Goal: Task Accomplishment & Management: Complete application form

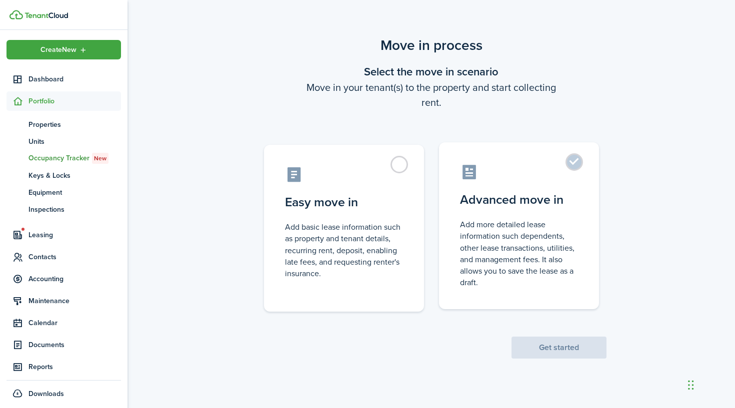
click at [534, 259] on control-radio-card-description "Add more detailed lease information such dependents, other lease transactions, …" at bounding box center [519, 253] width 118 height 69
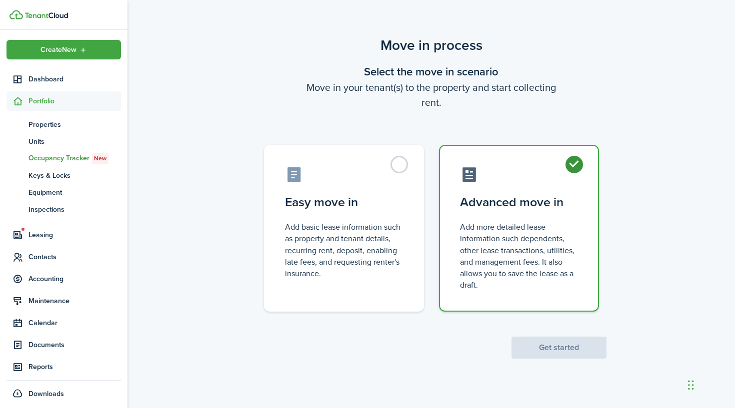
radio input "true"
click at [538, 353] on button "Get started" at bounding box center [558, 348] width 95 height 22
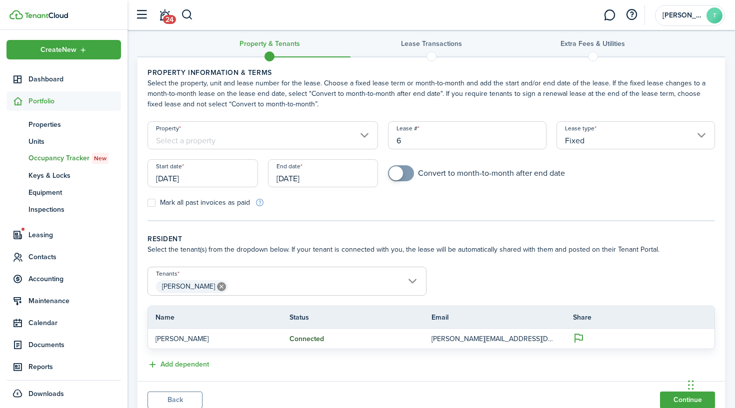
scroll to position [10, 0]
click at [177, 365] on button "Add dependent" at bounding box center [177, 365] width 61 height 11
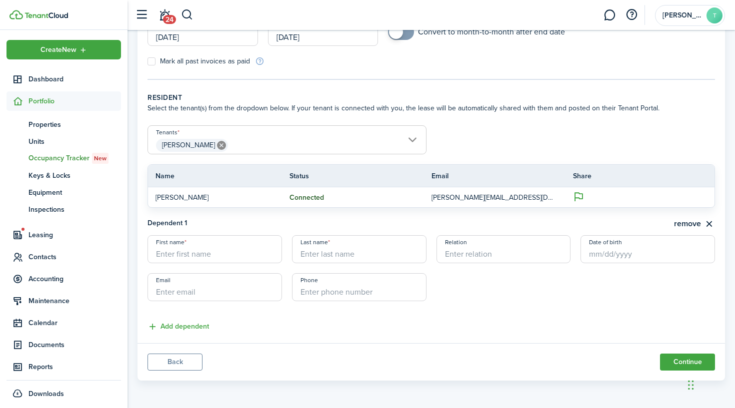
scroll to position [152, 0]
click at [703, 222] on button "remove" at bounding box center [694, 224] width 41 height 12
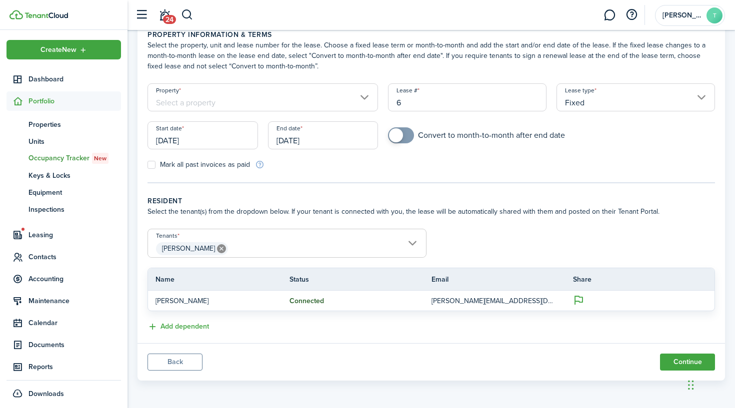
click at [44, 160] on span "Occupancy Tracker New" at bounding box center [74, 158] width 92 height 11
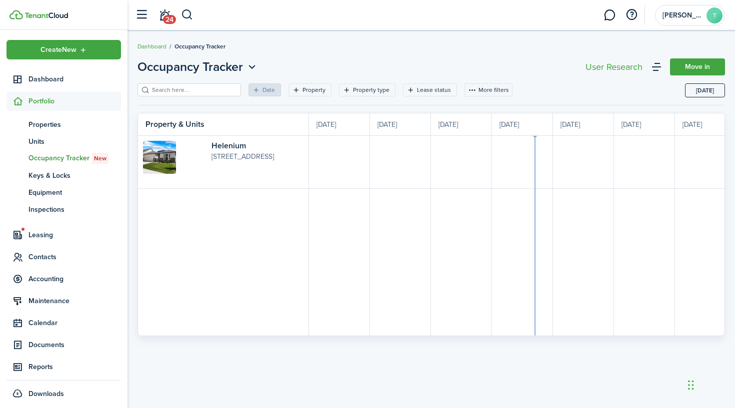
scroll to position [0, 183]
click at [694, 67] on link "Move in" at bounding box center [697, 66] width 55 height 17
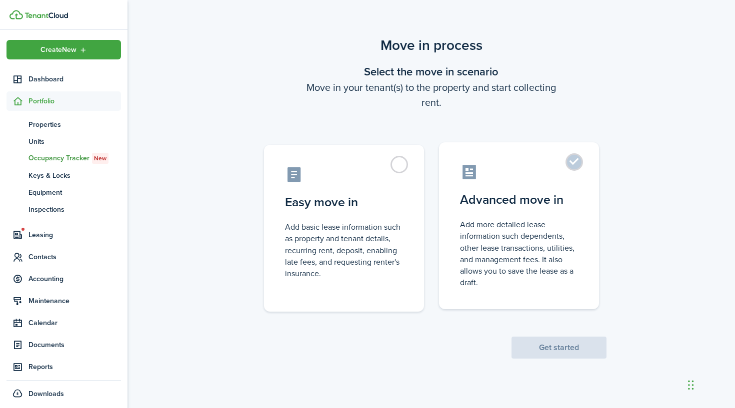
click at [535, 160] on label "Advanced move in Add more detailed lease information such dependents, other lea…" at bounding box center [519, 225] width 160 height 167
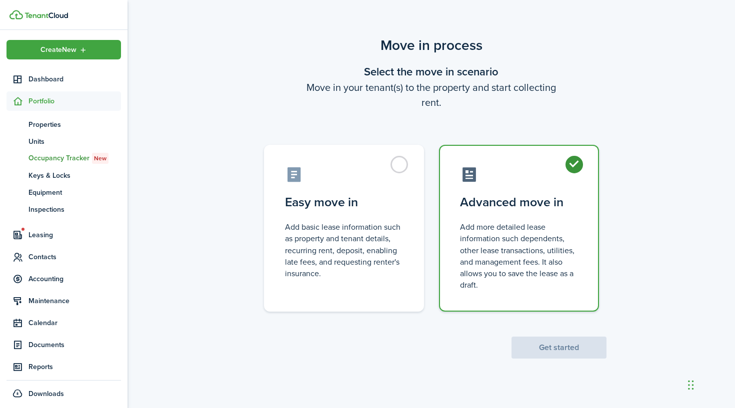
radio input "true"
click at [544, 343] on button "Get started" at bounding box center [558, 348] width 95 height 22
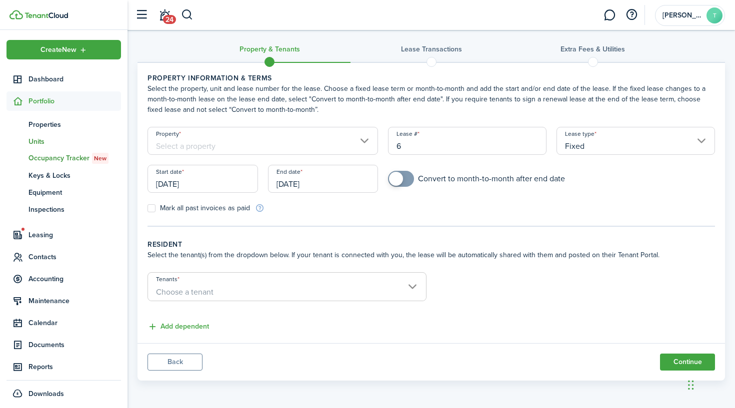
scroll to position [5, 0]
click at [44, 119] on span "Properties" at bounding box center [74, 124] width 92 height 10
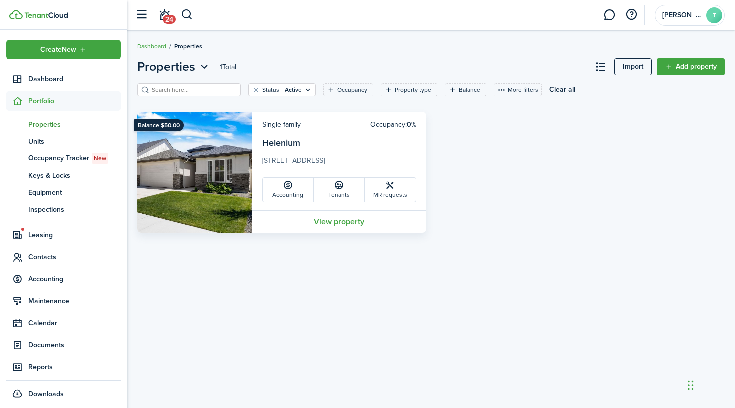
click at [249, 141] on img at bounding box center [194, 172] width 115 height 121
click at [185, 153] on img at bounding box center [194, 172] width 115 height 121
click at [331, 139] on card-title "Helenium" at bounding box center [339, 145] width 154 height 19
click at [328, 146] on card-title "Helenium" at bounding box center [339, 145] width 154 height 19
click at [332, 217] on link "View property" at bounding box center [339, 221] width 174 height 22
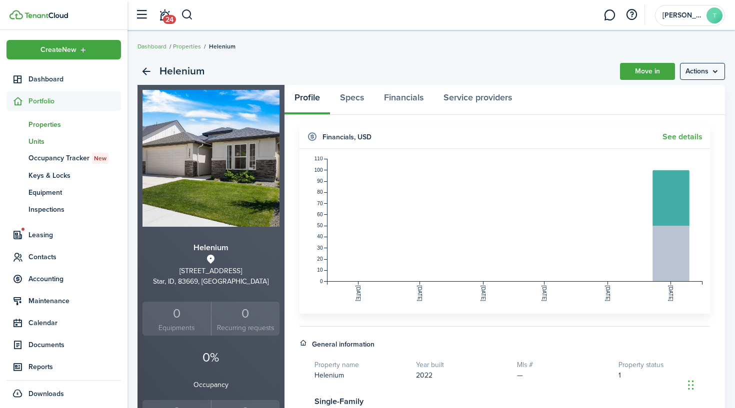
click at [40, 143] on span "Units" at bounding box center [74, 141] width 92 height 10
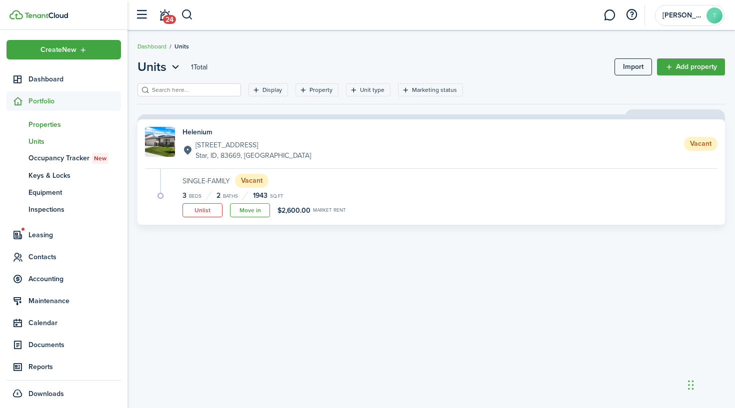
click at [44, 126] on span "Properties" at bounding box center [74, 124] width 92 height 10
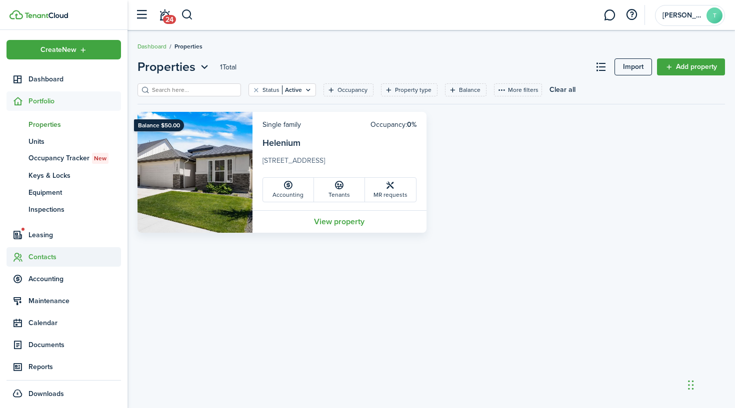
click at [38, 258] on span "Contacts" at bounding box center [74, 257] width 92 height 10
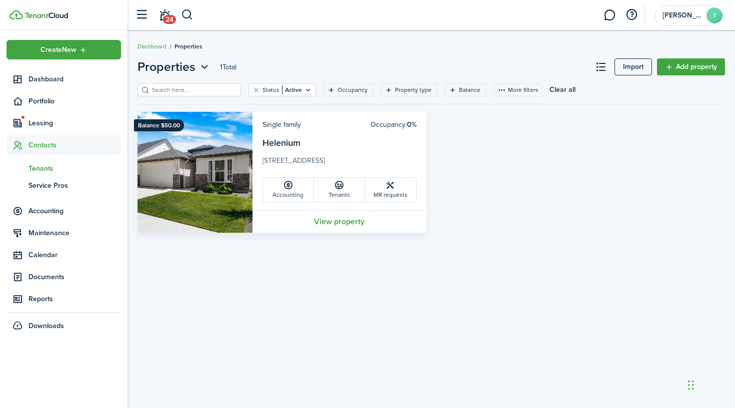
click at [43, 170] on span "Tenants" at bounding box center [74, 168] width 92 height 10
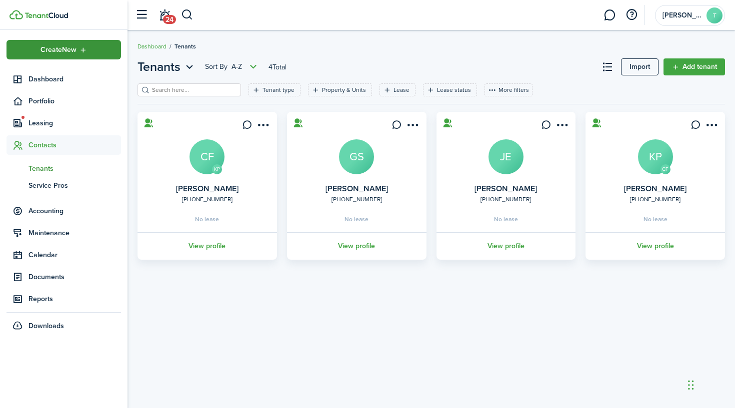
click at [62, 49] on span "Create New" at bounding box center [58, 49] width 36 height 7
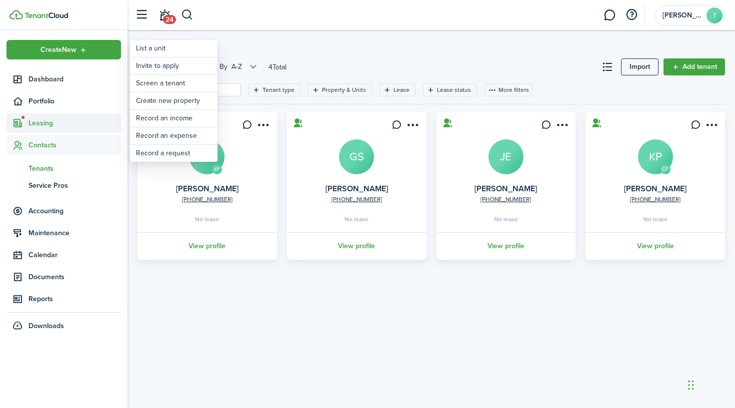
click at [39, 121] on span "Leasing" at bounding box center [74, 123] width 92 height 10
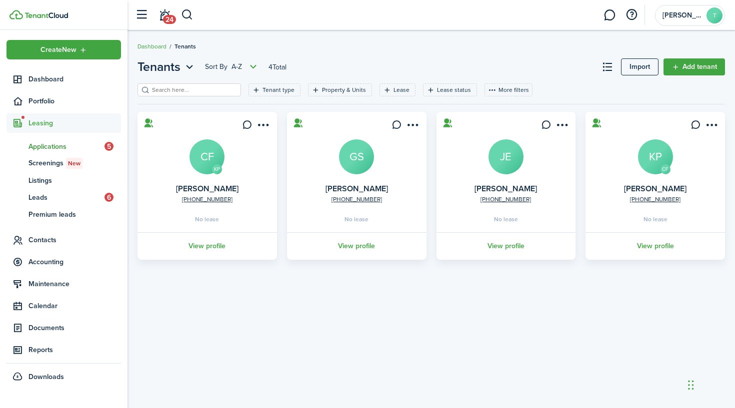
click at [55, 150] on span "Applications" at bounding box center [66, 146] width 76 height 10
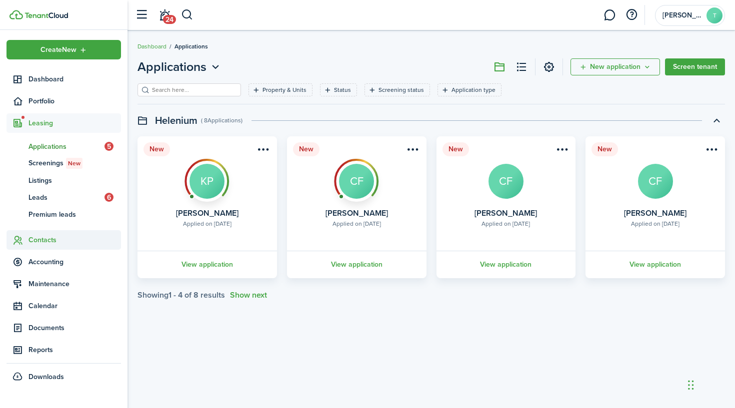
click at [40, 243] on span "Contacts" at bounding box center [74, 240] width 92 height 10
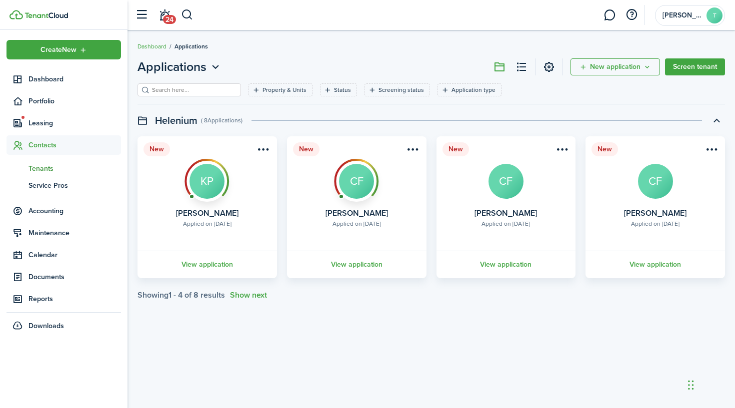
click at [46, 170] on span "Tenants" at bounding box center [74, 168] width 92 height 10
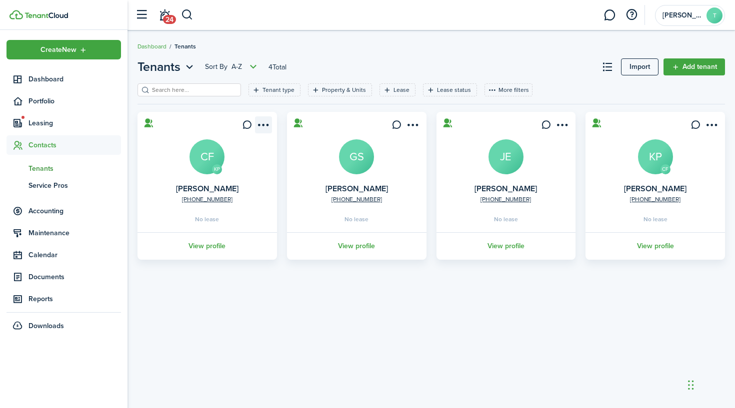
click at [264, 123] on menu-btn-icon "Open menu" at bounding box center [263, 124] width 17 height 17
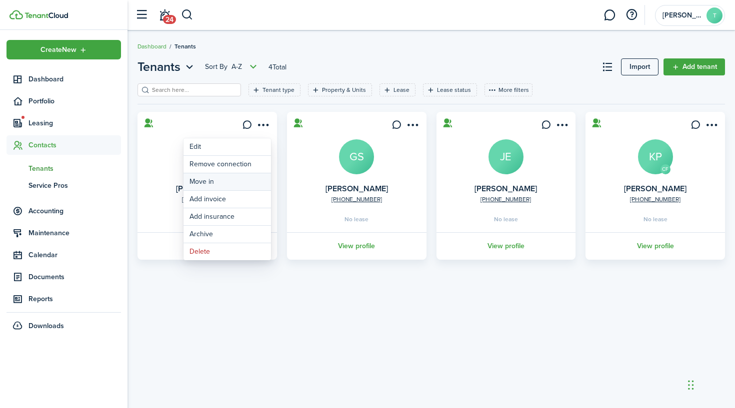
click at [205, 183] on link "Move in" at bounding box center [226, 181] width 87 height 17
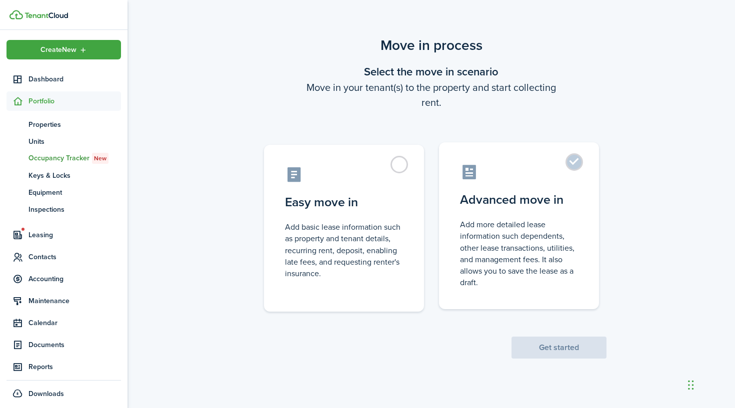
click at [486, 214] on label "Advanced move in Add more detailed lease information such dependents, other lea…" at bounding box center [519, 225] width 160 height 167
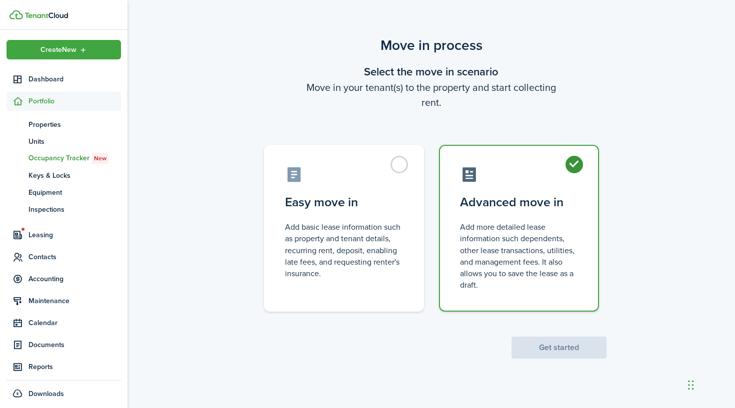
radio input "true"
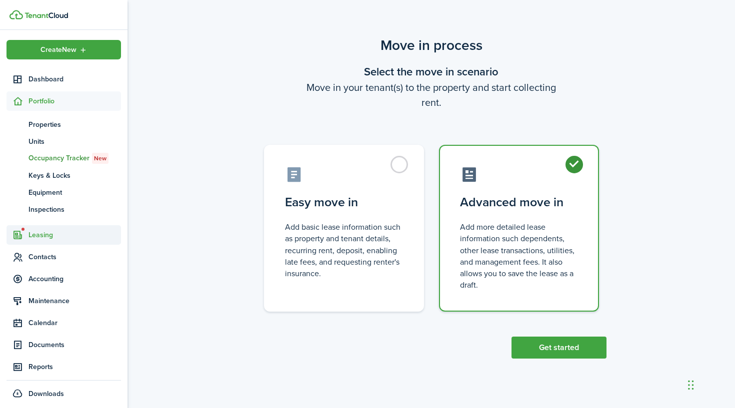
click at [43, 236] on span "Leasing" at bounding box center [74, 235] width 92 height 10
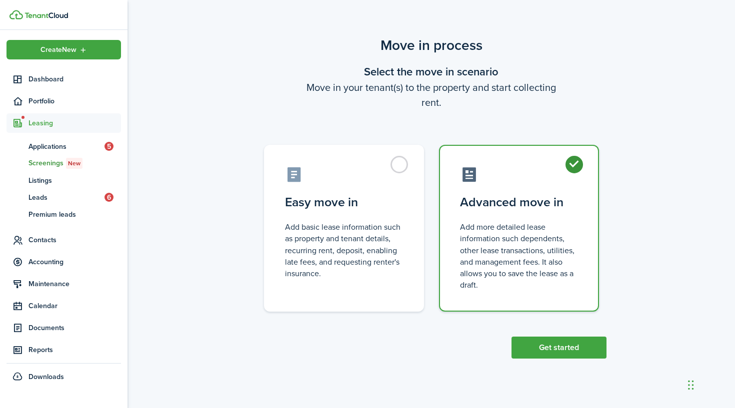
click at [42, 162] on span "Screenings New" at bounding box center [74, 163] width 92 height 11
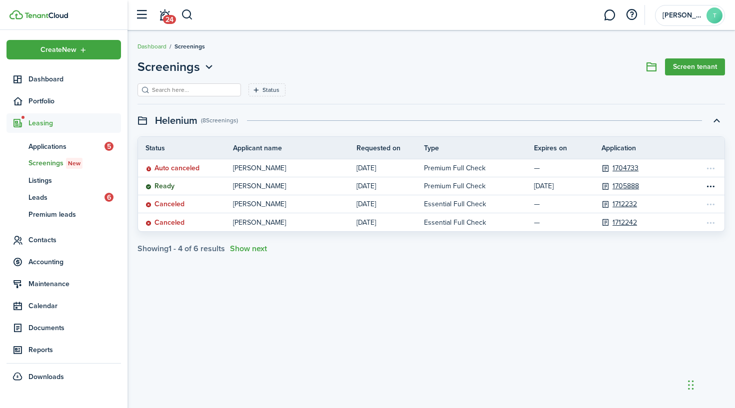
click at [243, 255] on div "Screenings Screen tenant Status Save filters Clear all Helenium (8 Screenings )…" at bounding box center [430, 155] width 607 height 205
click at [245, 253] on div "Screenings Screen tenant Status Save filters Clear all Helenium (8 Screenings )…" at bounding box center [430, 155] width 607 height 205
click at [251, 250] on button "Show next" at bounding box center [248, 248] width 37 height 9
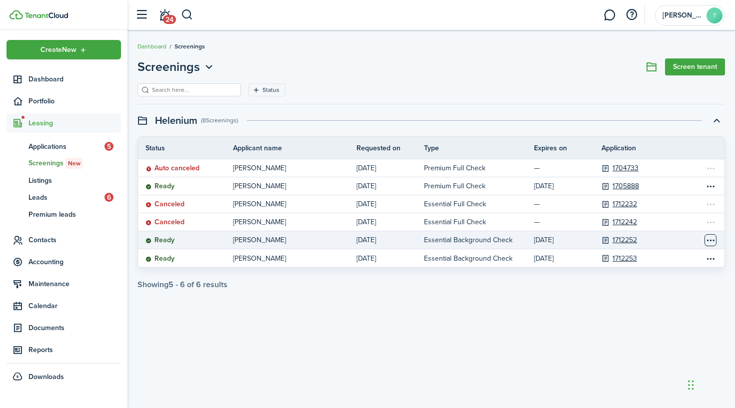
click at [715, 243] on table-menu-btn-icon "Open menu" at bounding box center [710, 240] width 12 height 12
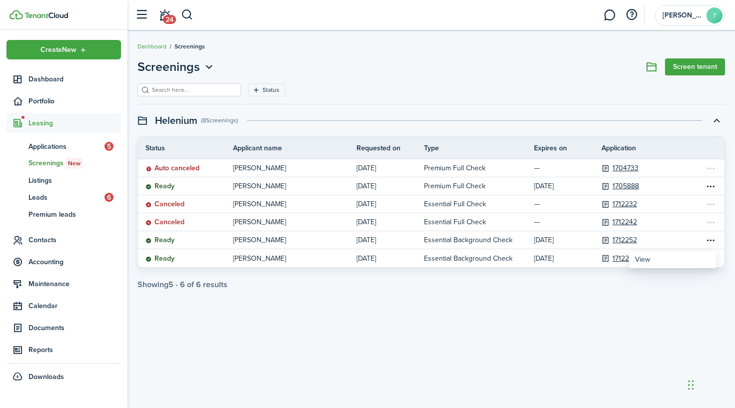
click at [413, 320] on div "Screenings Screen tenant Status Save filters Clear all Helenium (8 Screenings )…" at bounding box center [430, 219] width 607 height 333
click at [64, 176] on span "Listings" at bounding box center [74, 180] width 92 height 10
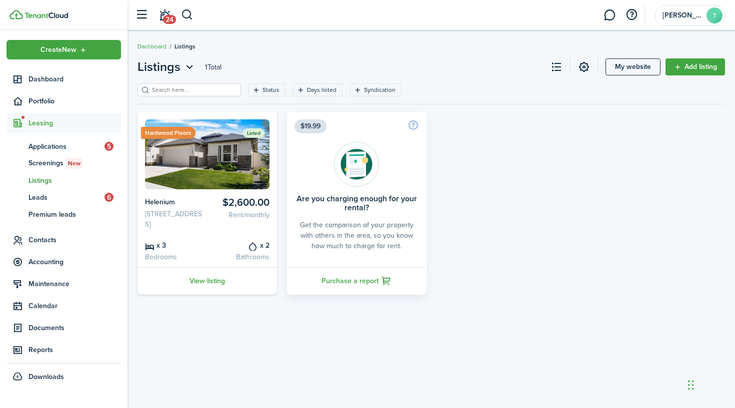
click at [40, 180] on span "Listings" at bounding box center [74, 180] width 92 height 10
click at [46, 149] on span "Applications" at bounding box center [66, 146] width 76 height 10
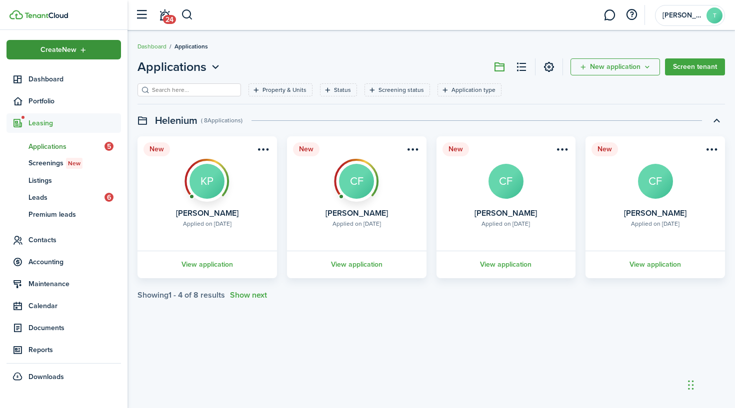
click at [58, 46] on span "Create New" at bounding box center [58, 49] width 36 height 7
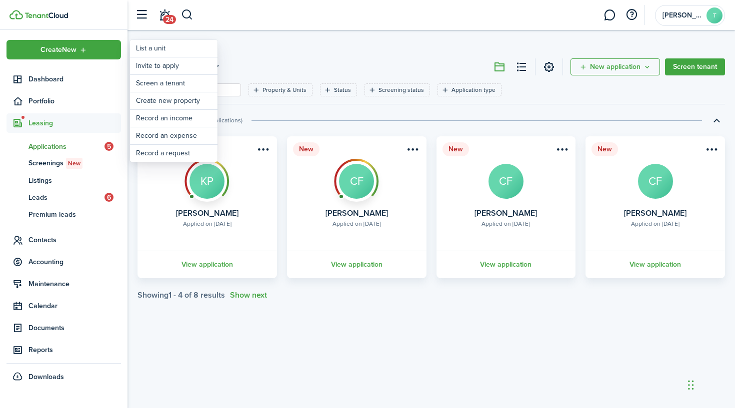
click at [307, 61] on header-page "Applications New application Screen tenant" at bounding box center [430, 70] width 587 height 25
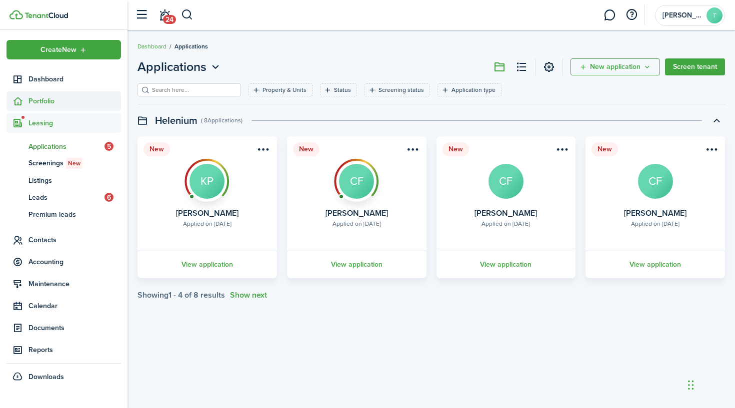
click at [46, 99] on span "Portfolio" at bounding box center [74, 101] width 92 height 10
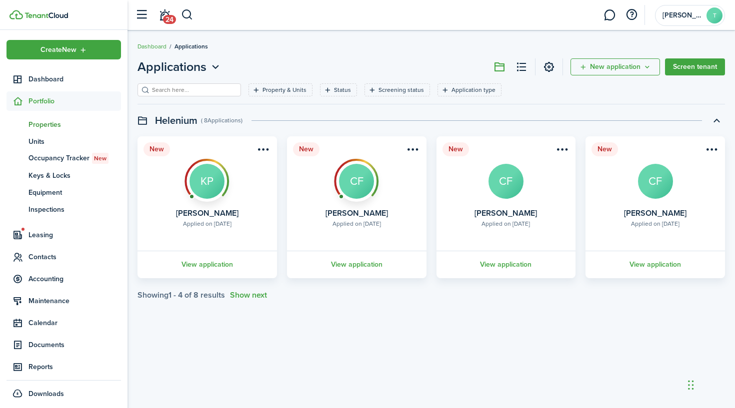
click at [55, 124] on span "Properties" at bounding box center [74, 124] width 92 height 10
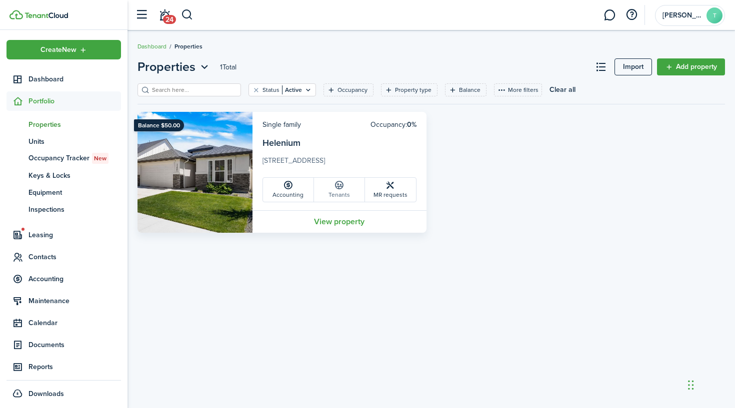
click at [346, 198] on link "Tenants" at bounding box center [339, 190] width 51 height 24
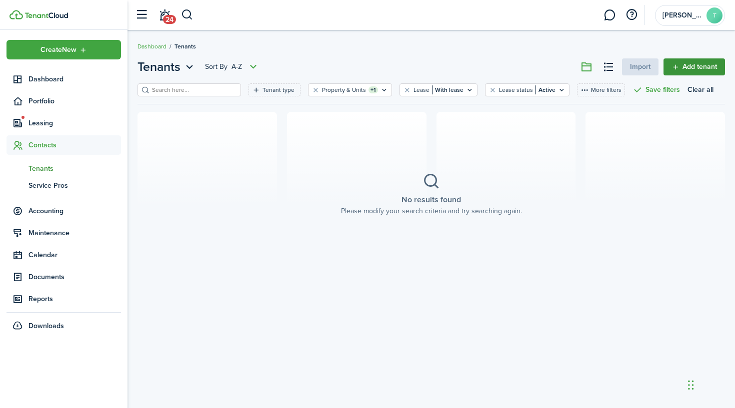
click at [686, 66] on link "Add tenant" at bounding box center [693, 66] width 61 height 17
click at [316, 90] on button "Clear filter" at bounding box center [315, 90] width 8 height 8
click at [385, 88] on button "Clear filter" at bounding box center [387, 90] width 8 height 8
click at [427, 90] on button "Clear filter" at bounding box center [430, 90] width 8 height 8
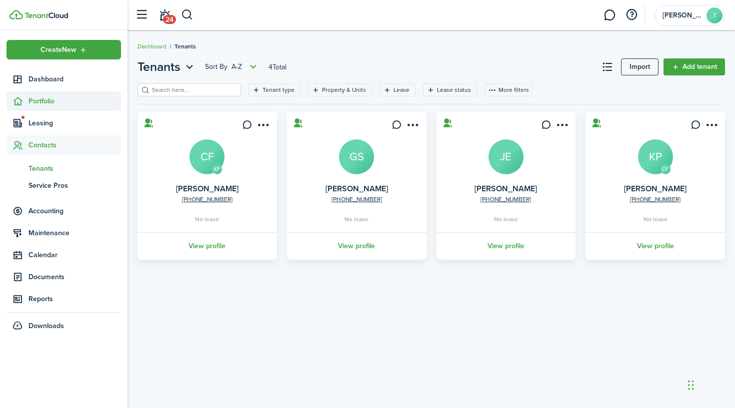
click at [55, 96] on span "Portfolio" at bounding box center [74, 101] width 92 height 10
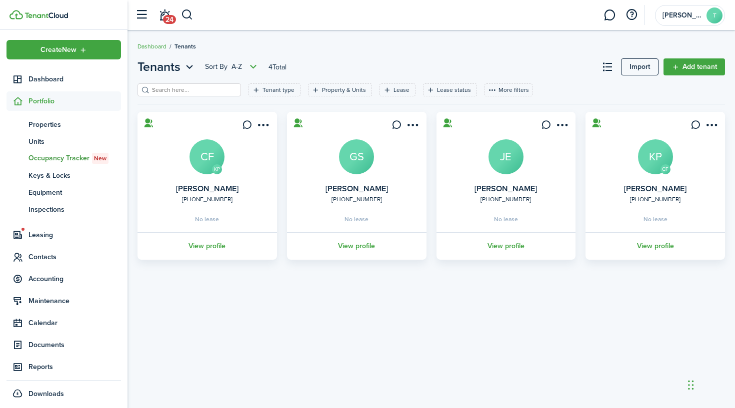
click at [52, 161] on span "Occupancy Tracker New" at bounding box center [74, 158] width 92 height 11
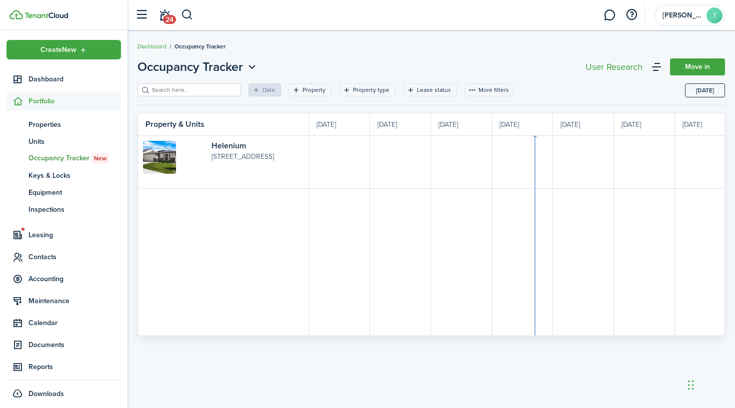
scroll to position [0, 183]
click at [277, 159] on p "[STREET_ADDRESS]" at bounding box center [257, 156] width 93 height 10
click at [699, 69] on link "Move in" at bounding box center [697, 66] width 55 height 17
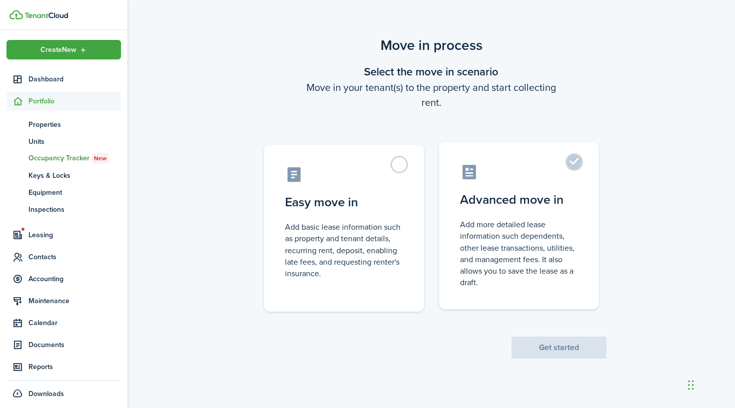
click at [543, 176] on control-radio-card-icon at bounding box center [519, 171] width 118 height 17
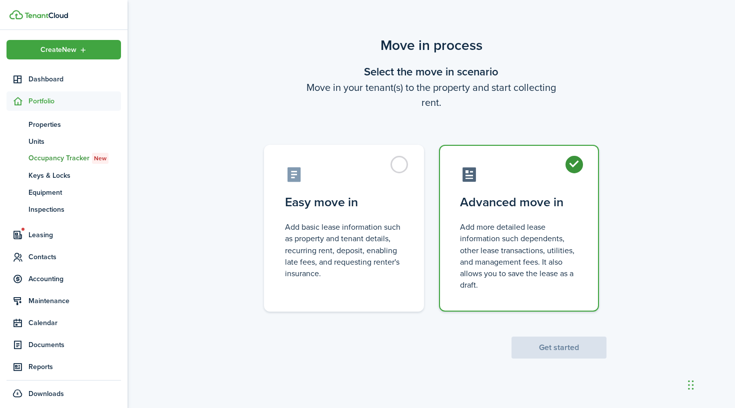
radio input "true"
click at [560, 351] on button "Get started" at bounding box center [558, 348] width 95 height 22
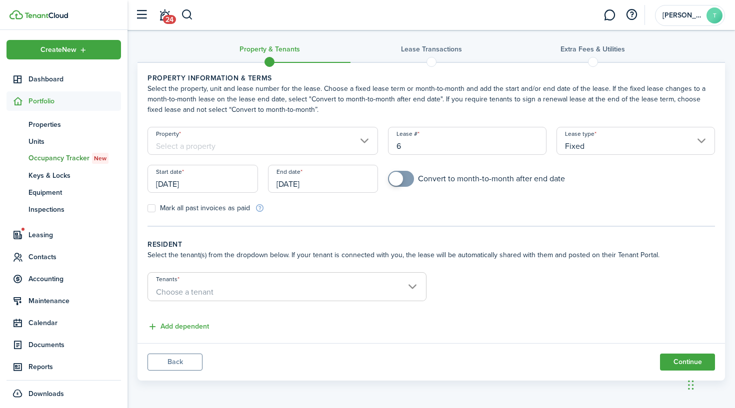
scroll to position [5, 0]
click at [172, 290] on span "Choose a tenant" at bounding box center [184, 291] width 57 height 11
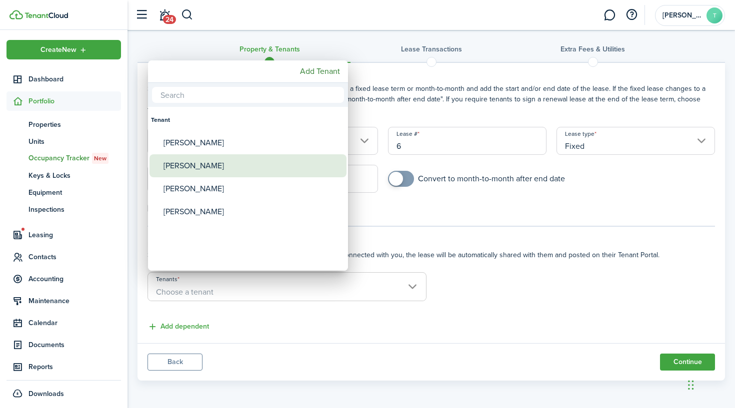
click at [185, 160] on div "[PERSON_NAME]" at bounding box center [251, 165] width 177 height 23
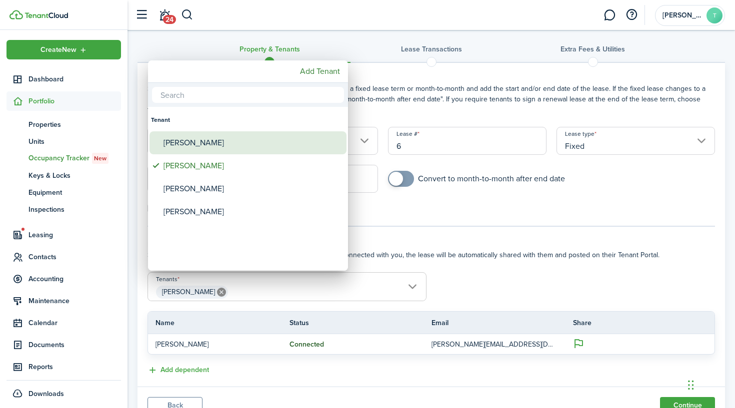
click at [195, 150] on div "[PERSON_NAME]" at bounding box center [251, 142] width 177 height 23
type input "[PERSON_NAME], [PERSON_NAME]"
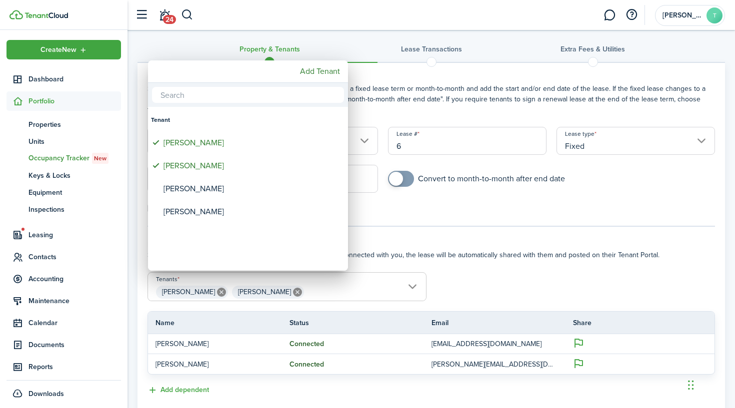
click at [492, 285] on div at bounding box center [367, 204] width 895 height 568
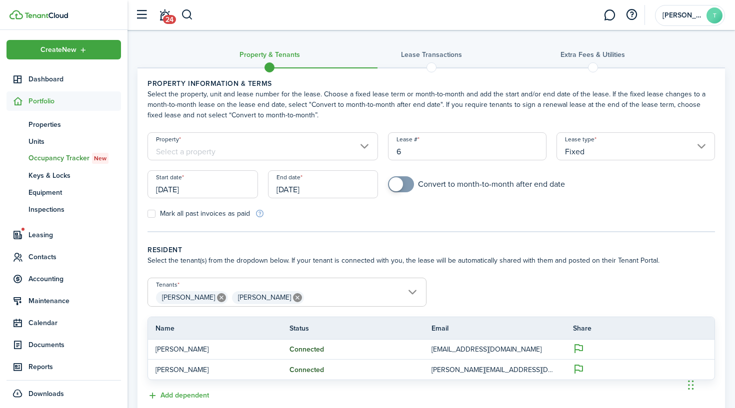
scroll to position [0, 0]
click at [220, 145] on input "Property" at bounding box center [262, 146] width 230 height 28
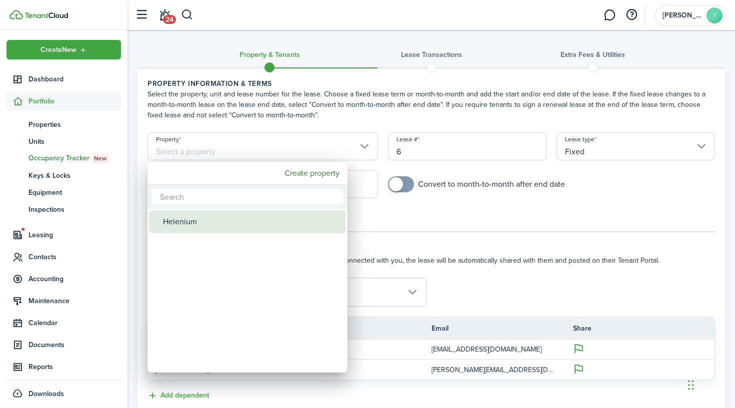
click at [207, 221] on div "Helenium" at bounding box center [251, 221] width 177 height 23
type input "Helenium"
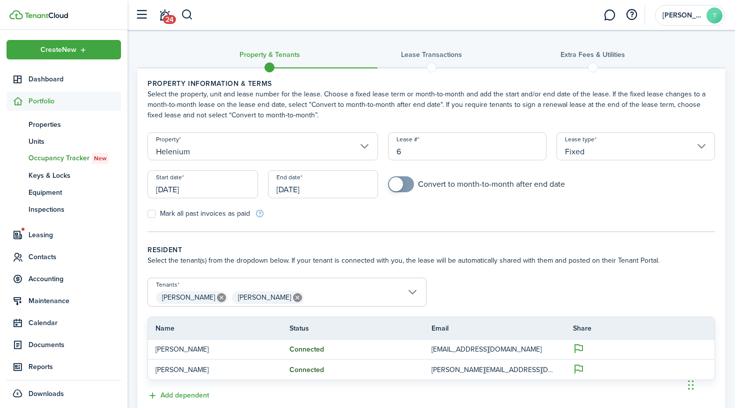
drag, startPoint x: 437, startPoint y: 152, endPoint x: 342, endPoint y: 150, distance: 95.0
click at [342, 150] on form "Property Helenium Lease # 6 Lease type Fixed Start date [DATE] End date [DATE] …" at bounding box center [430, 175] width 577 height 86
type input "1"
type input "6"
click at [205, 185] on input "[DATE]" at bounding box center [202, 184] width 110 height 28
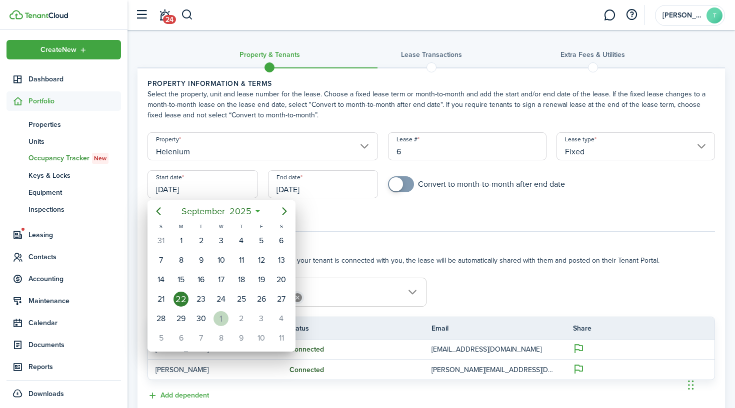
click at [223, 318] on div "1" at bounding box center [220, 318] width 15 height 15
type input "[DATE]"
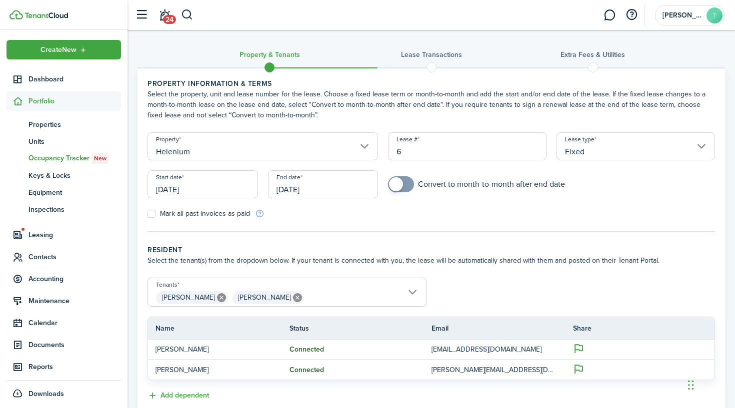
click at [338, 185] on input "[DATE]" at bounding box center [323, 184] width 110 height 28
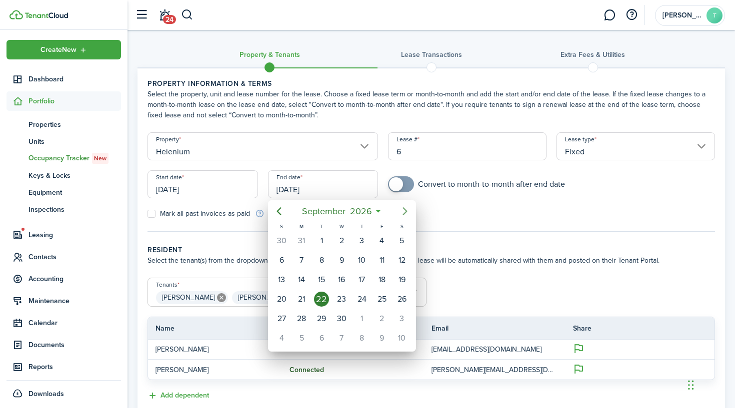
click at [406, 212] on icon "Next page" at bounding box center [404, 211] width 4 height 8
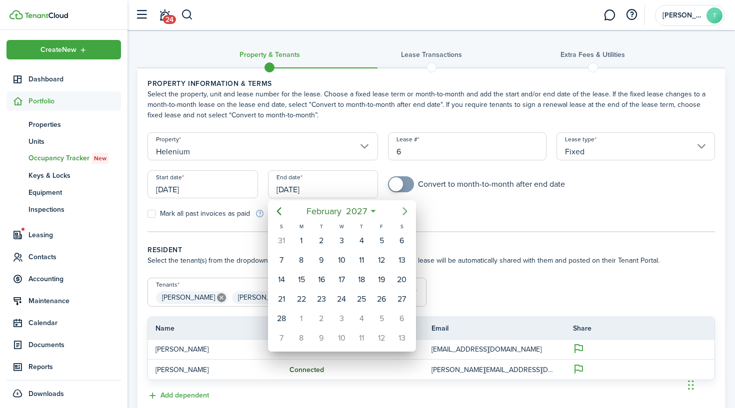
click at [406, 212] on icon "Next page" at bounding box center [404, 211] width 4 height 8
click at [340, 313] on div "31" at bounding box center [341, 318] width 15 height 15
type input "[DATE]"
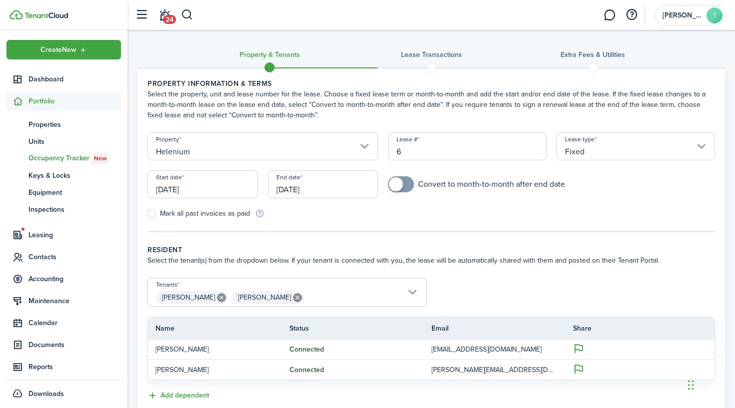
checkbox input "true"
click at [402, 183] on span at bounding box center [396, 184] width 14 height 14
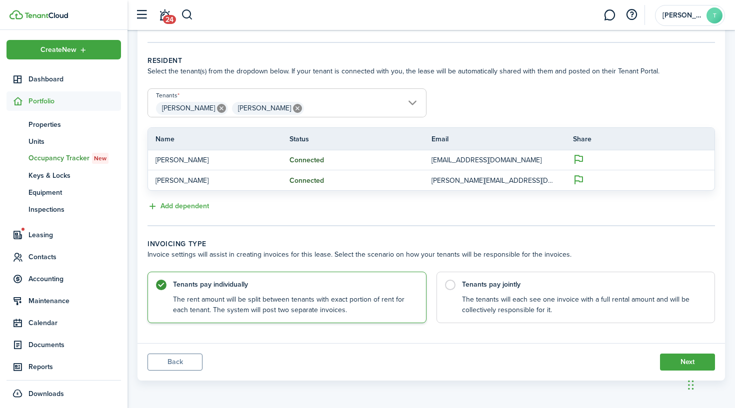
scroll to position [189, 0]
click at [481, 306] on control-radio-card-description "The tenants will each see one invoice with a full rental amount and will be col…" at bounding box center [583, 303] width 243 height 20
radio input "false"
radio input "true"
click at [671, 359] on button "Next" at bounding box center [687, 362] width 55 height 17
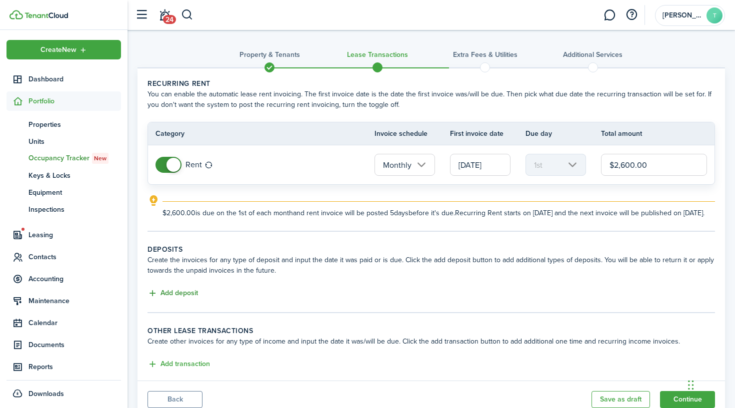
click at [171, 299] on button "Add deposit" at bounding box center [172, 293] width 50 height 11
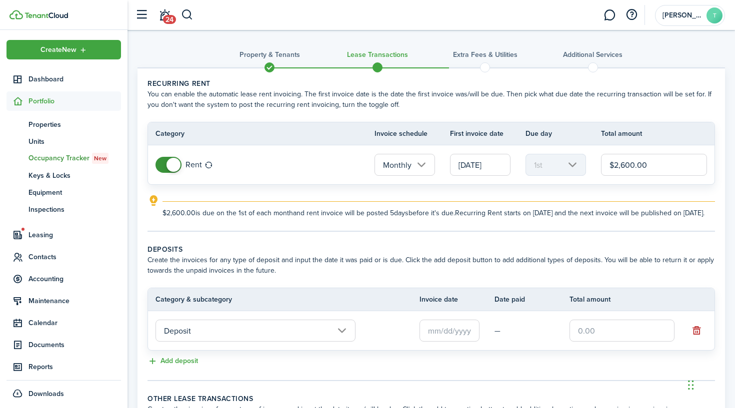
click at [209, 337] on input "Deposit" at bounding box center [255, 331] width 200 height 22
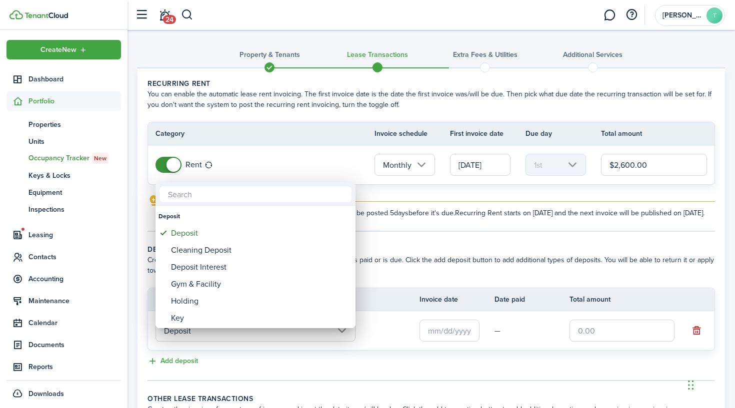
click at [209, 337] on div at bounding box center [367, 204] width 895 height 568
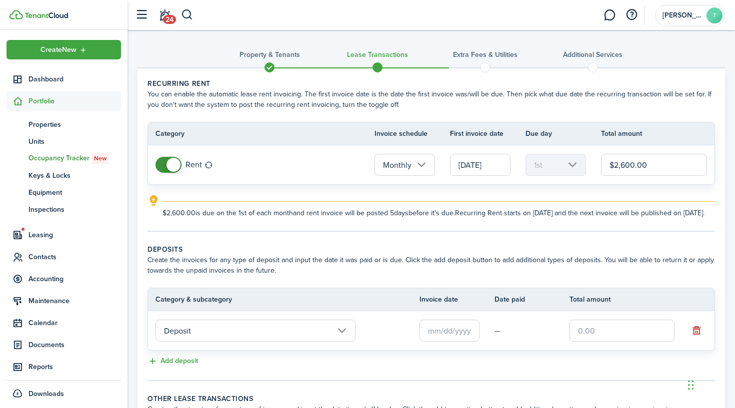
click at [445, 342] on input "text" at bounding box center [449, 331] width 60 height 22
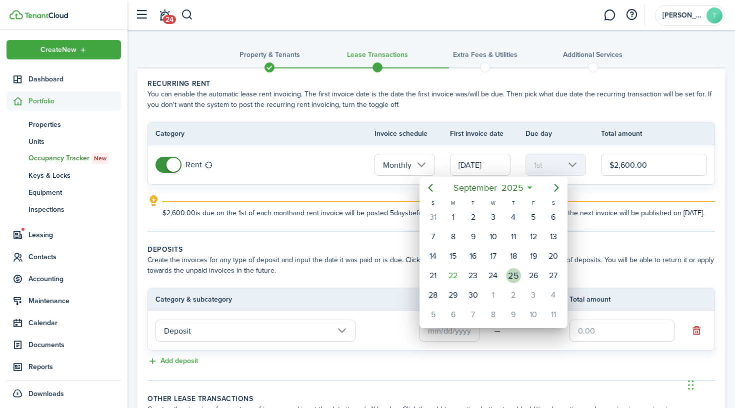
click at [515, 277] on div "25" at bounding box center [513, 275] width 15 height 15
type input "[DATE]"
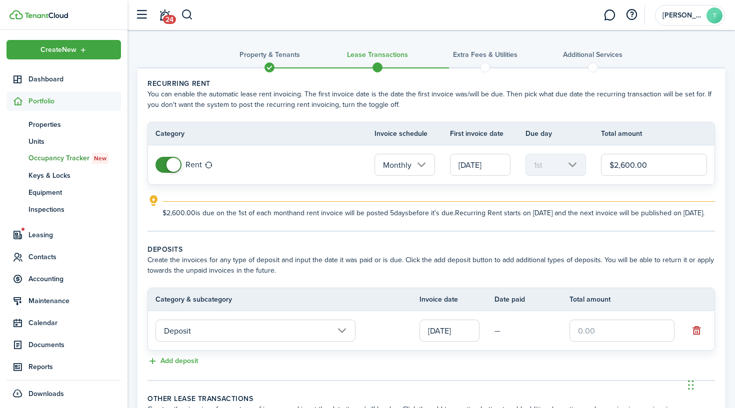
click at [445, 335] on input "[DATE]" at bounding box center [449, 331] width 60 height 22
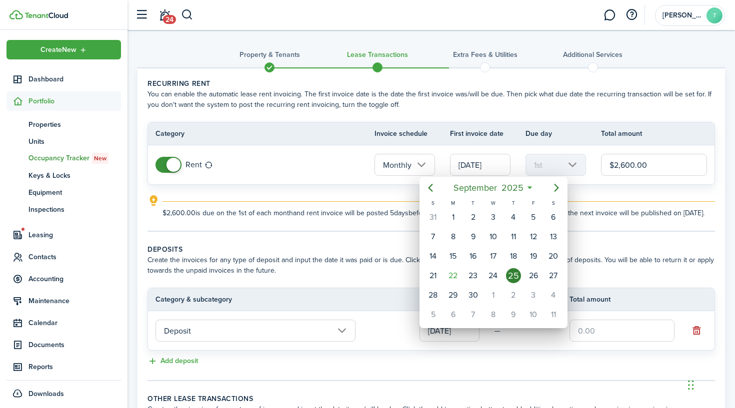
click at [515, 275] on div "25" at bounding box center [513, 275] width 15 height 15
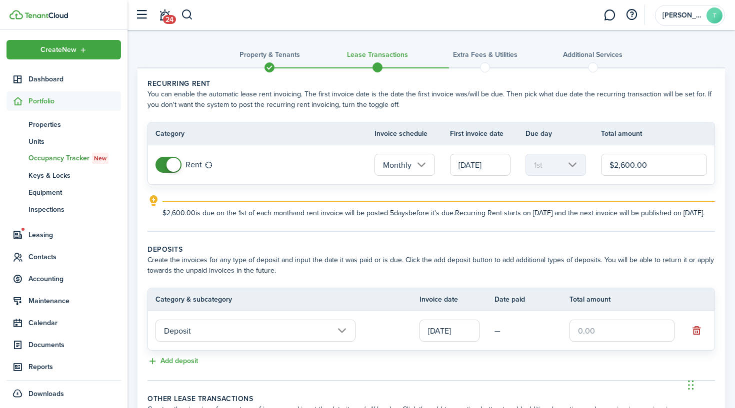
click at [590, 334] on input "text" at bounding box center [621, 331] width 105 height 22
click at [516, 330] on tr "Deposit [DATE] — $2,850.00" at bounding box center [431, 330] width 566 height 39
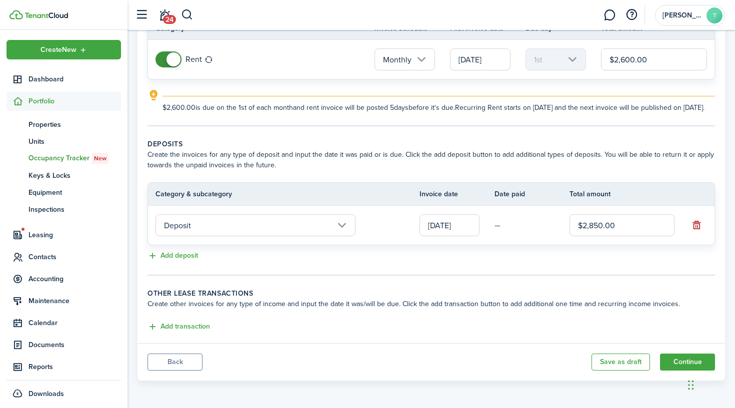
scroll to position [116, 0]
click at [188, 325] on button "Add transaction" at bounding box center [178, 326] width 62 height 11
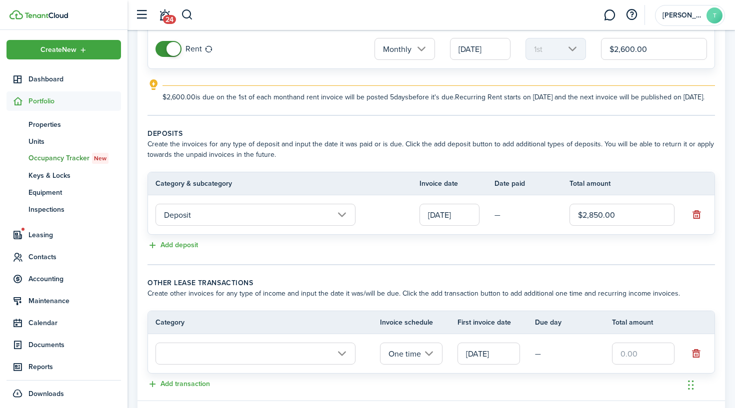
scroll to position [171, 0]
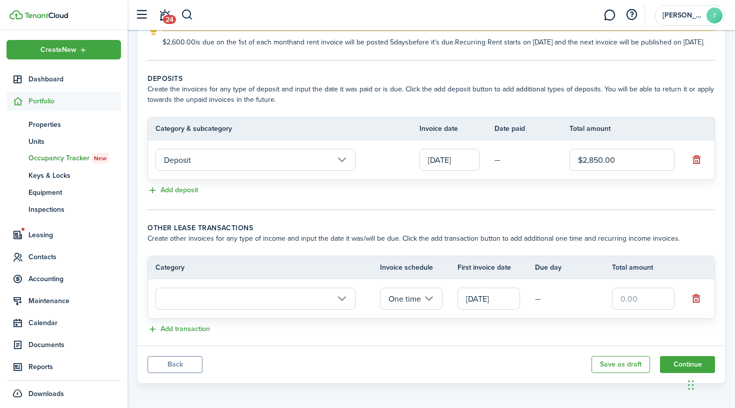
click at [228, 309] on input "text" at bounding box center [255, 299] width 200 height 22
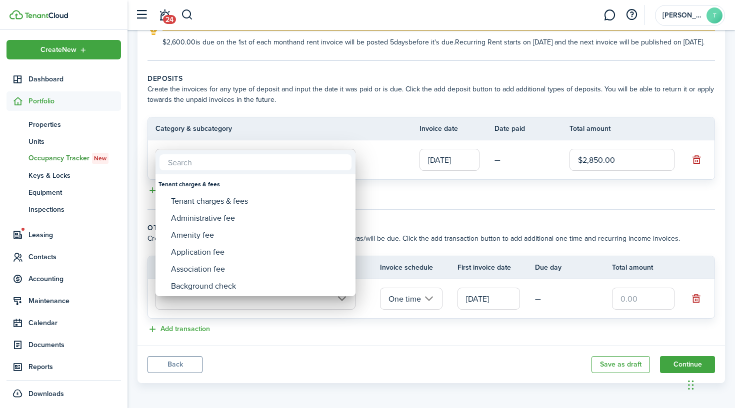
click at [262, 126] on div at bounding box center [367, 204] width 895 height 568
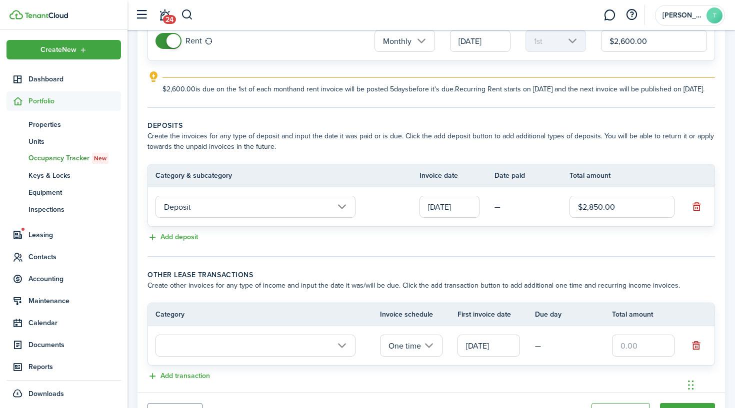
scroll to position [125, 0]
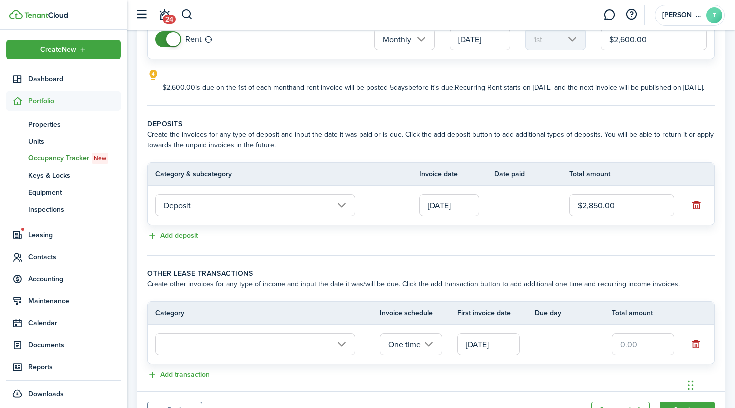
click at [596, 215] on input "$2,850.00" at bounding box center [621, 205] width 105 height 22
type input "$2,600.00"
click at [184, 242] on button "Add deposit" at bounding box center [172, 235] width 50 height 11
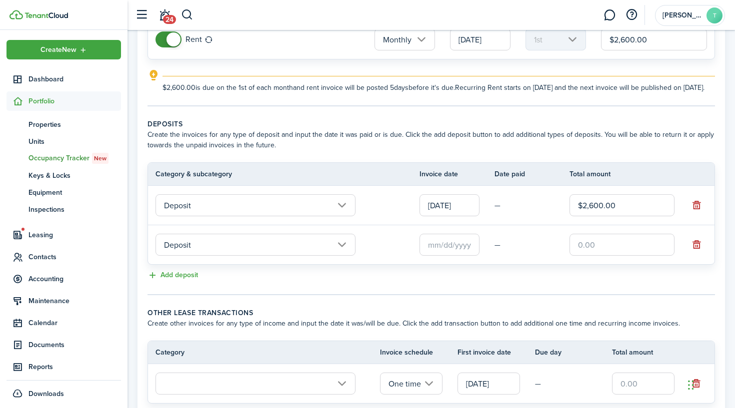
click at [261, 256] on input "Deposit" at bounding box center [255, 245] width 200 height 22
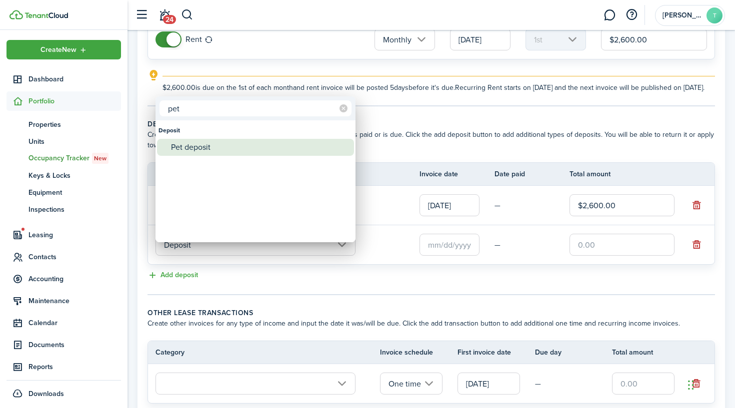
type input "pet"
click at [203, 146] on div "Pet deposit" at bounding box center [259, 147] width 177 height 17
type input "Deposit / Pet deposit"
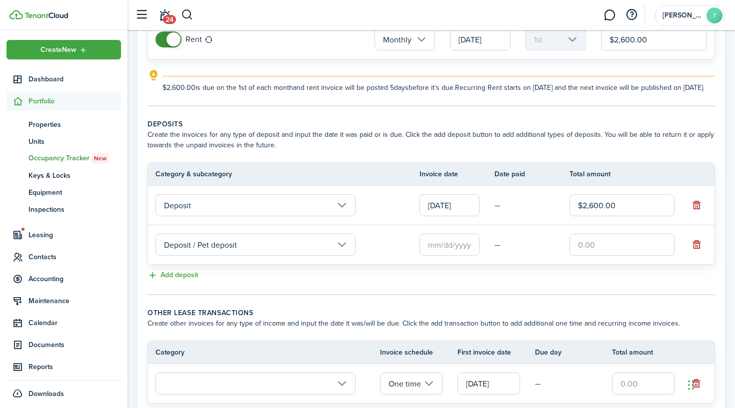
click at [436, 255] on input "text" at bounding box center [449, 245] width 60 height 22
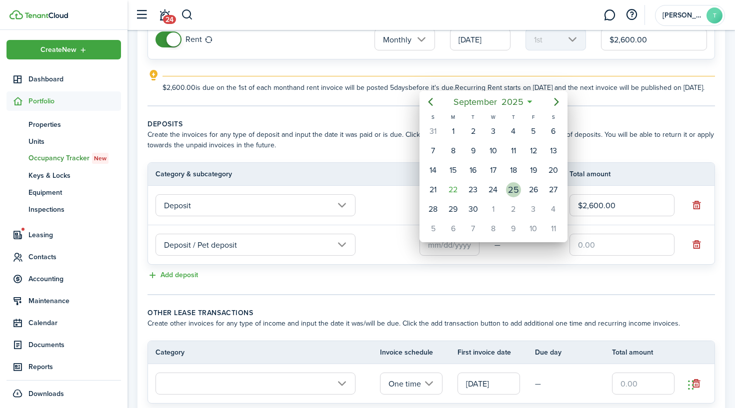
click at [517, 189] on div "25" at bounding box center [513, 189] width 15 height 15
type input "[DATE]"
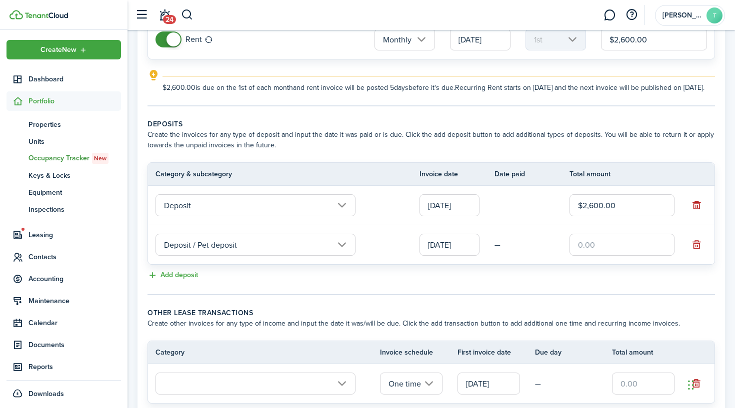
click at [601, 254] on input "text" at bounding box center [621, 245] width 105 height 22
type input "$250.00"
click at [406, 329] on wizard-step-header-description "Create other invoices for any type of income and input the date it was/will be …" at bounding box center [430, 323] width 567 height 10
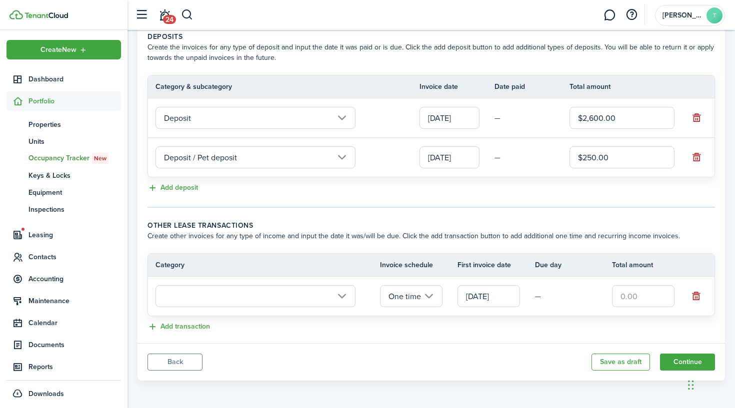
scroll to position [222, 0]
click at [249, 299] on input "text" at bounding box center [255, 296] width 200 height 22
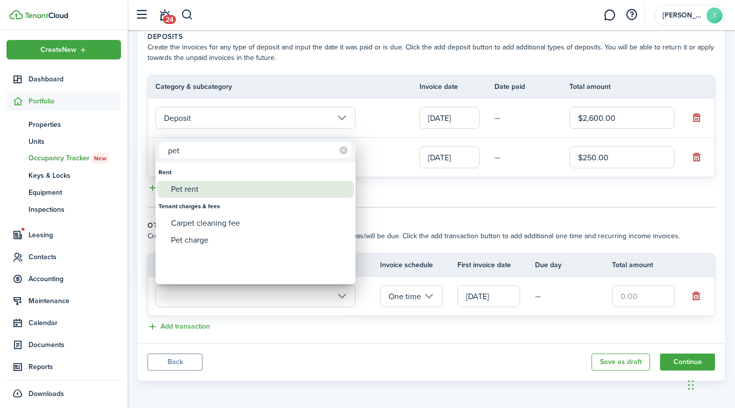
type input "pet"
click at [193, 188] on div "Pet rent" at bounding box center [259, 189] width 177 height 17
type input "Rent / Pet rent"
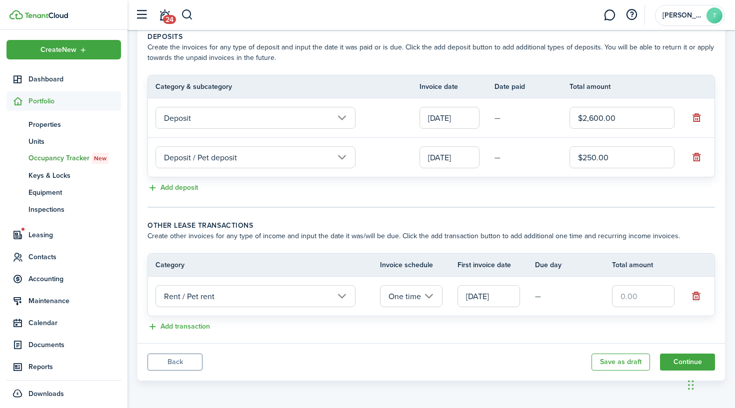
click at [419, 294] on input "One time" at bounding box center [411, 296] width 62 height 22
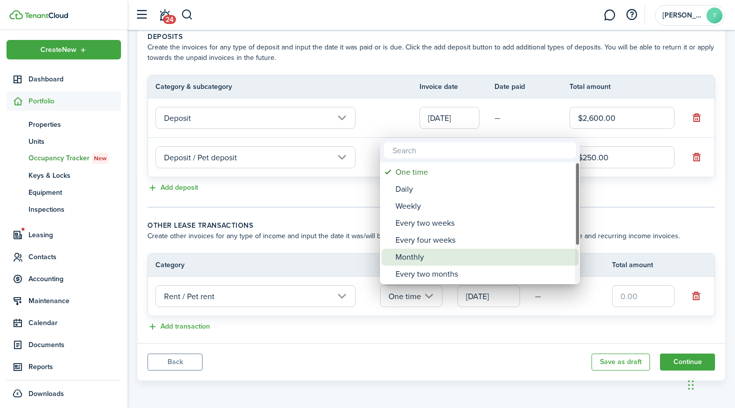
click at [422, 258] on div "Monthly" at bounding box center [483, 257] width 177 height 17
type input "Monthly"
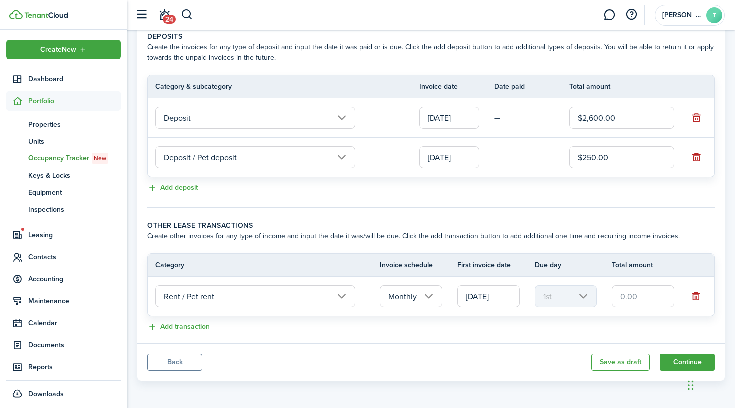
click at [469, 302] on input "[DATE]" at bounding box center [488, 296] width 62 height 22
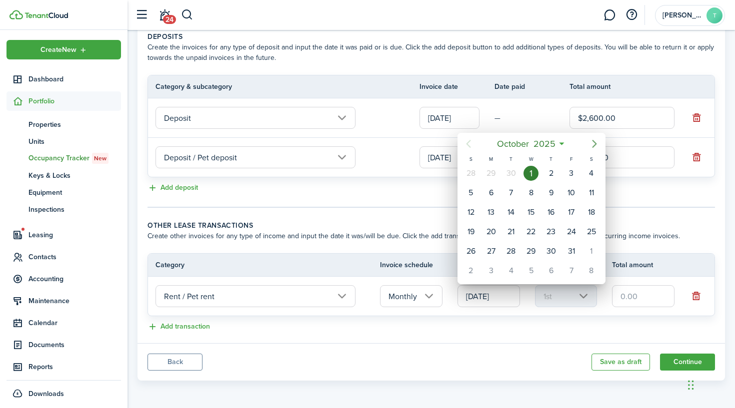
click at [595, 141] on icon "Next page" at bounding box center [594, 144] width 12 height 12
click at [553, 251] on div "1" at bounding box center [550, 251] width 15 height 15
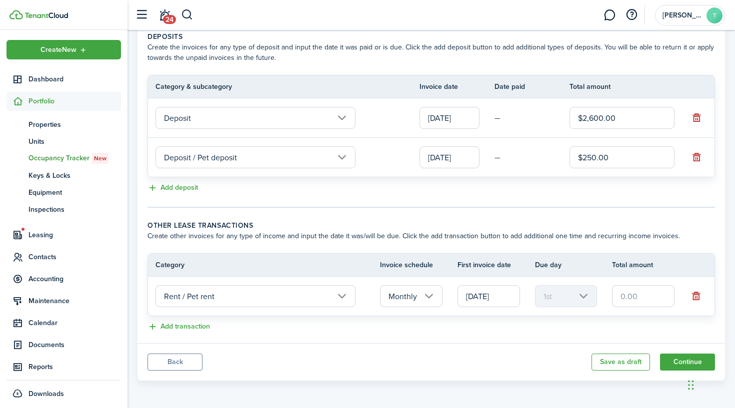
type input "[DATE]"
click at [575, 320] on lease-classic-other-transaction "Other lease transactions Create other invoices for any type of income and input…" at bounding box center [430, 276] width 567 height 113
click at [623, 295] on input "text" at bounding box center [643, 296] width 62 height 22
type input "$25.00"
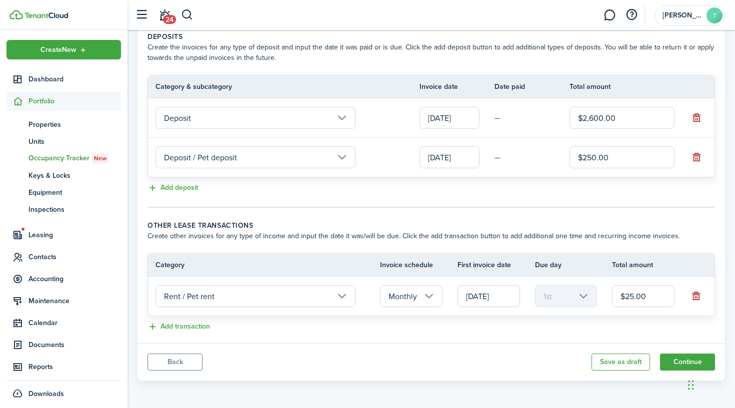
click at [582, 324] on div "Add transaction" at bounding box center [430, 327] width 567 height 12
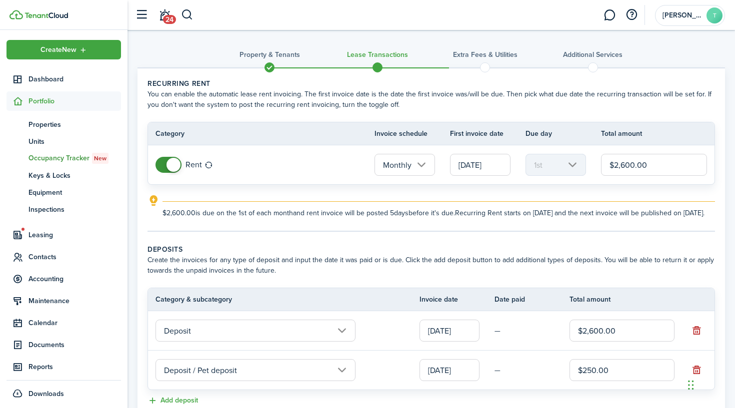
click at [478, 166] on input "[DATE]" at bounding box center [480, 165] width 60 height 22
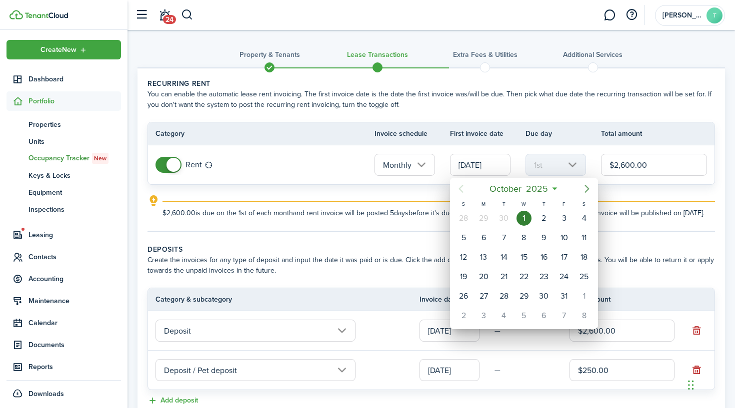
click at [587, 186] on icon "Next page" at bounding box center [587, 189] width 4 height 8
click at [541, 295] on div "1" at bounding box center [543, 296] width 15 height 15
type input "[DATE]"
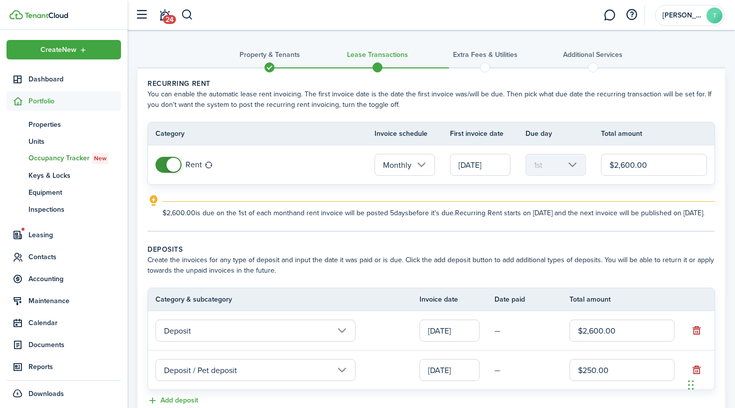
click at [504, 218] on explanation-description "$2,600.00 is due on the 1st of each month and rent invoice will be posted 5 day…" at bounding box center [438, 213] width 552 height 10
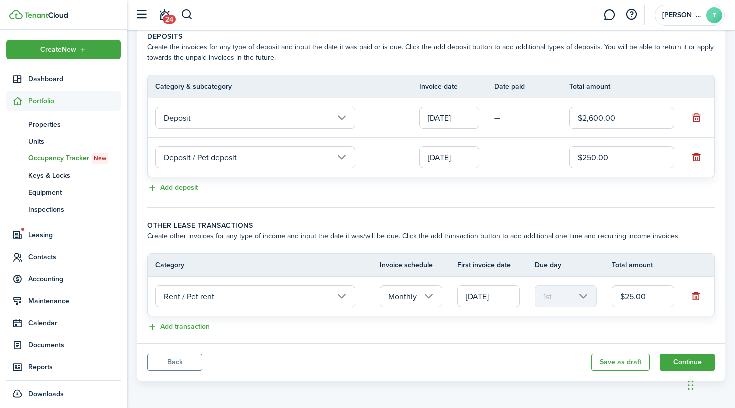
scroll to position [223, 0]
click at [173, 326] on button "Add transaction" at bounding box center [178, 326] width 62 height 11
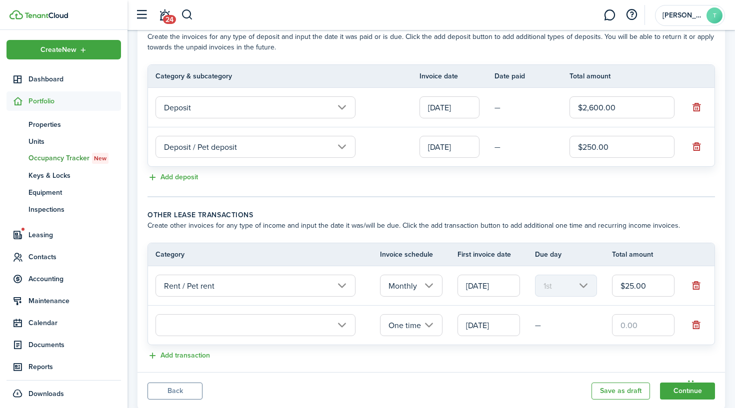
click at [210, 334] on input "text" at bounding box center [255, 325] width 200 height 22
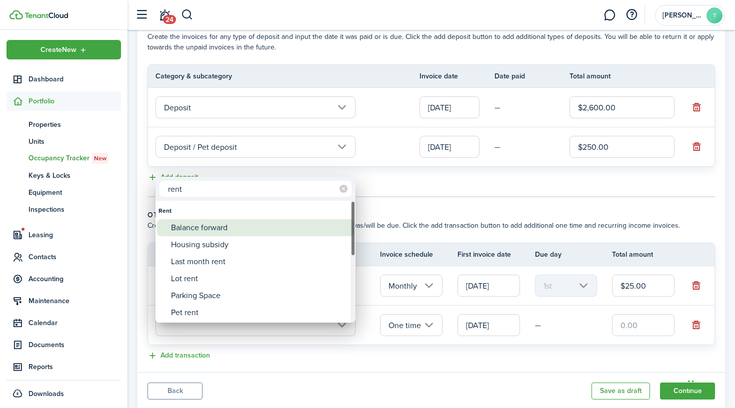
type input "rent"
click at [212, 233] on div "Balance forward" at bounding box center [259, 227] width 177 height 17
type input "Rent / Balance forward"
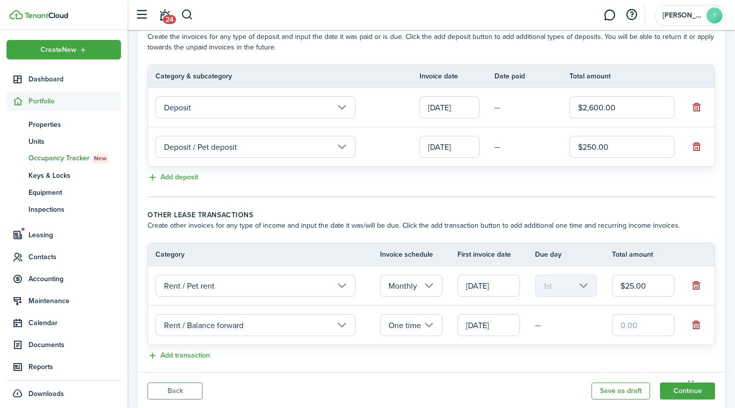
click at [224, 335] on input "Rent / Balance forward" at bounding box center [255, 325] width 200 height 22
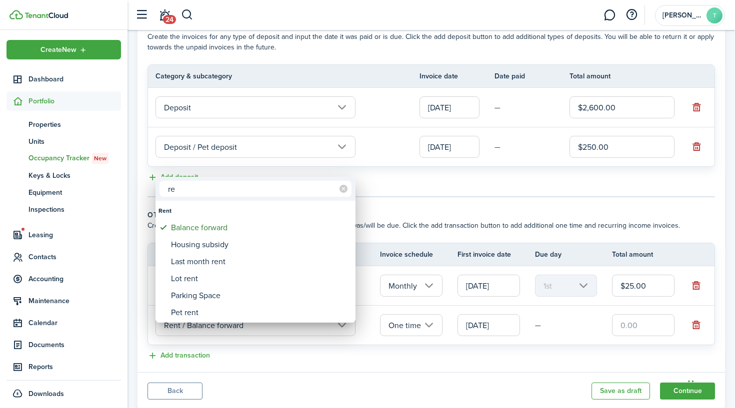
type input "r"
type input "o"
type input "charge"
type input "rent"
click at [344, 191] on icon at bounding box center [343, 189] width 8 height 8
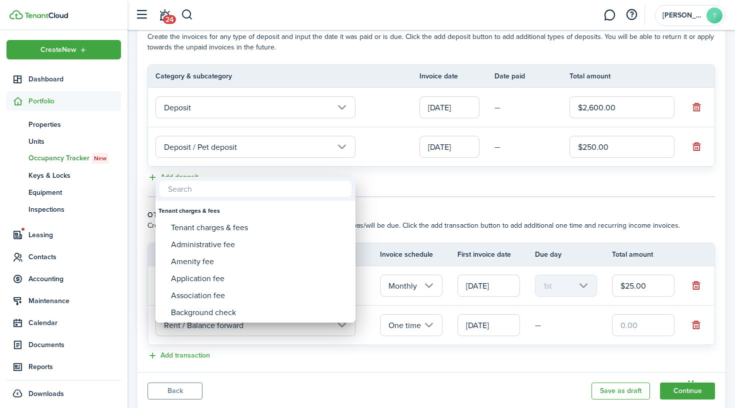
click at [294, 189] on input "text" at bounding box center [255, 189] width 192 height 16
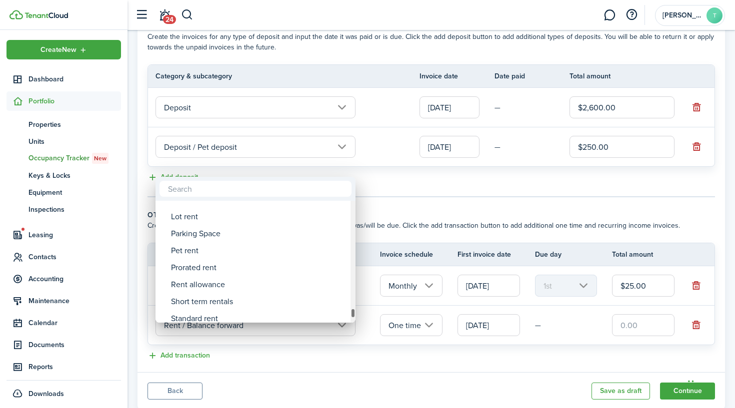
drag, startPoint x: 352, startPoint y: 295, endPoint x: 352, endPoint y: 313, distance: 18.5
click at [352, 313] on div at bounding box center [352, 313] width 5 height 10
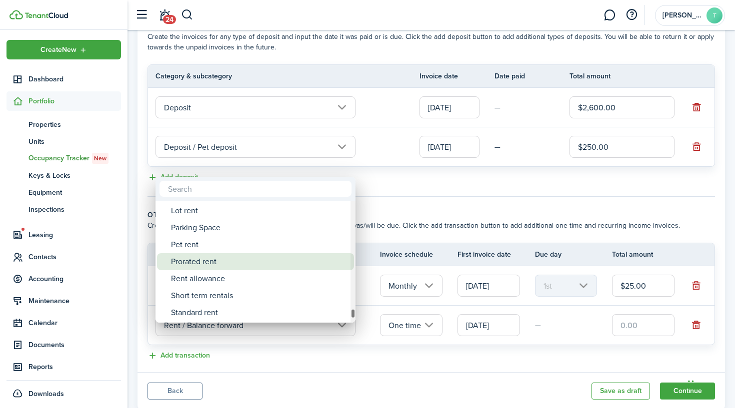
click at [248, 265] on div "Prorated rent" at bounding box center [259, 261] width 177 height 17
type input "Rent / Prorated rent"
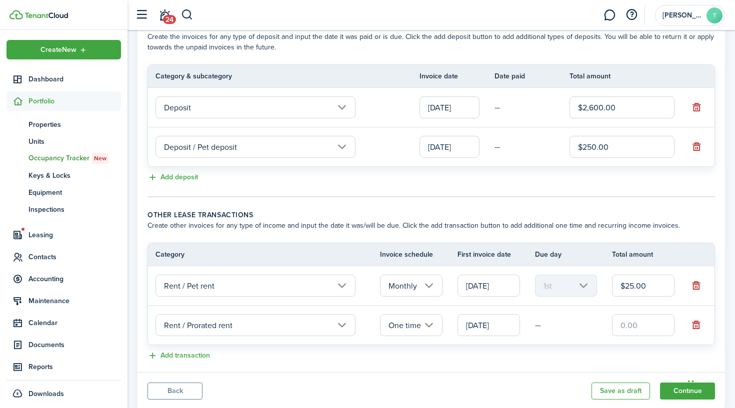
click at [627, 336] on input "text" at bounding box center [643, 325] width 62 height 22
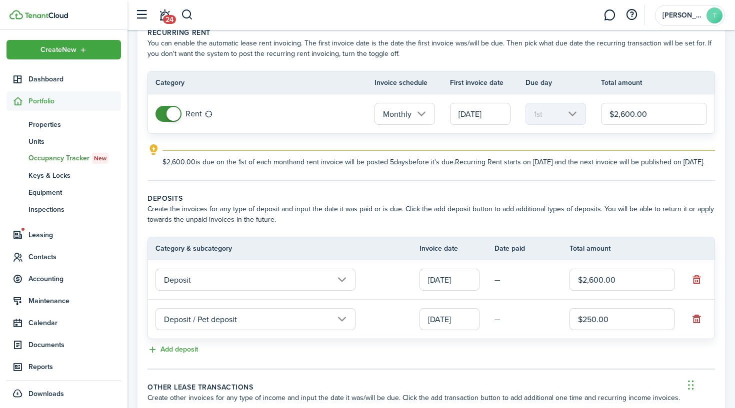
scroll to position [0, 0]
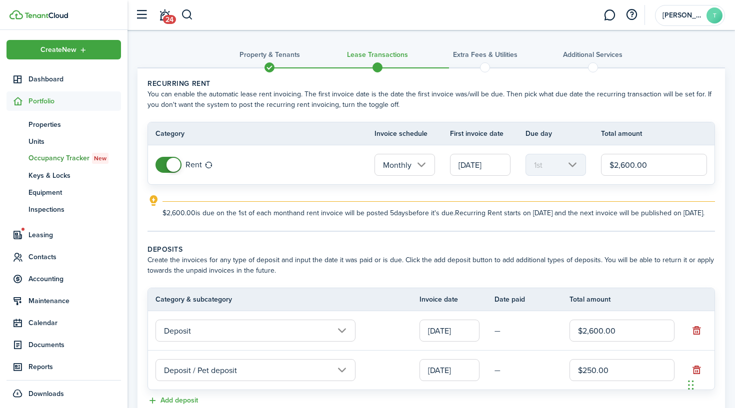
click at [450, 338] on input "[DATE]" at bounding box center [449, 331] width 60 height 22
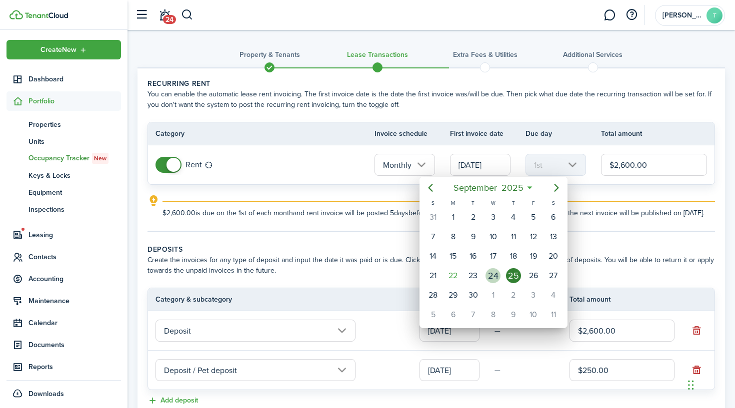
click at [490, 281] on div "24" at bounding box center [492, 275] width 15 height 15
type input "[DATE]"
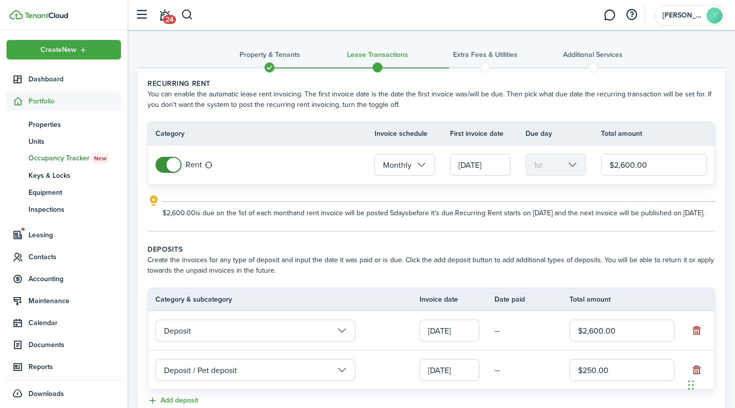
click at [449, 381] on input "[DATE]" at bounding box center [449, 370] width 60 height 22
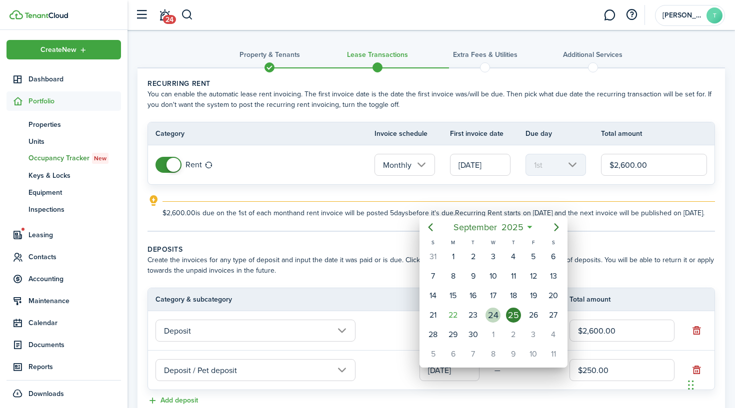
click at [495, 318] on div "24" at bounding box center [492, 315] width 15 height 15
type input "[DATE]"
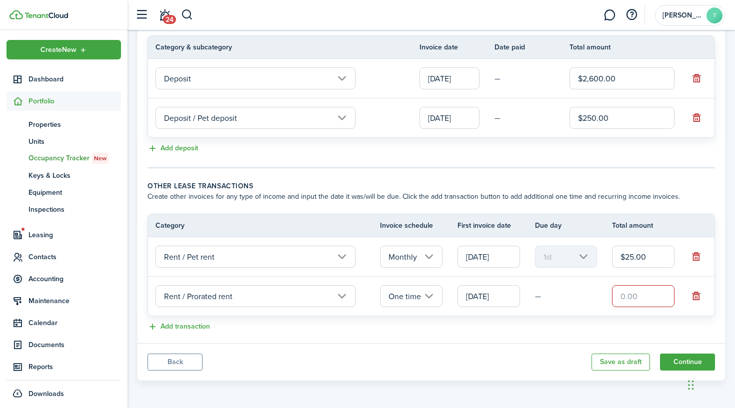
scroll to position [256, 0]
click at [645, 307] on input "text" at bounding box center [643, 296] width 62 height 22
type input "$7,875.00"
click at [514, 326] on lease-classic-other-transaction "Other lease transactions Create other invoices for any type of income and input…" at bounding box center [430, 257] width 567 height 152
click at [676, 367] on button "Continue" at bounding box center [687, 362] width 55 height 17
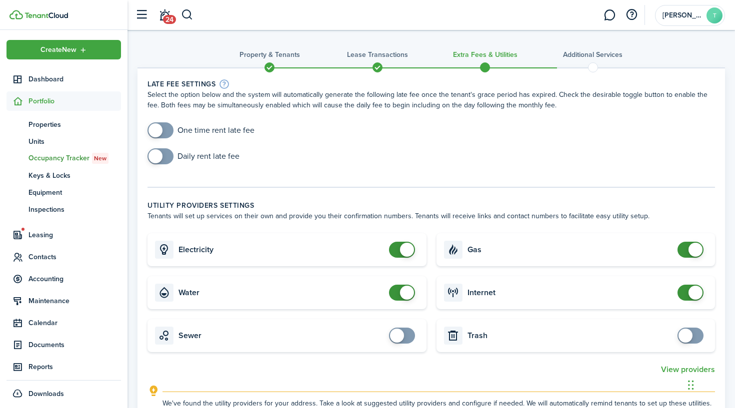
checkbox input "true"
click at [161, 131] on span at bounding box center [155, 130] width 14 height 14
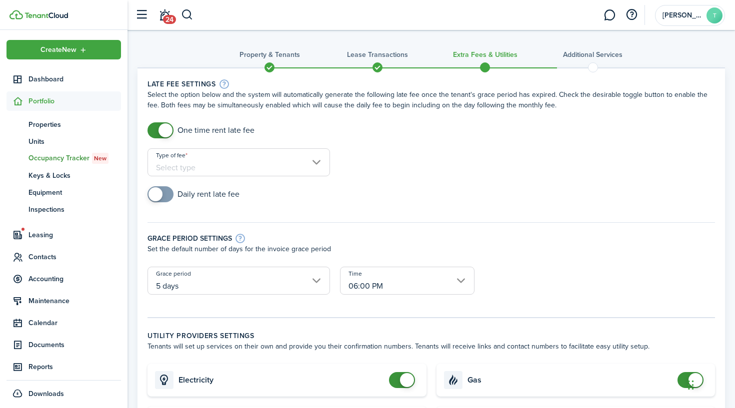
click at [165, 158] on input "Type of fee" at bounding box center [238, 162] width 182 height 28
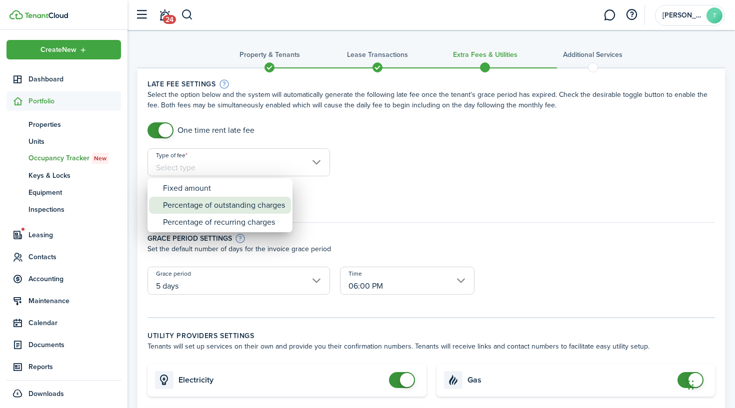
click at [183, 200] on div "Percentage of outstanding charges" at bounding box center [224, 205] width 122 height 17
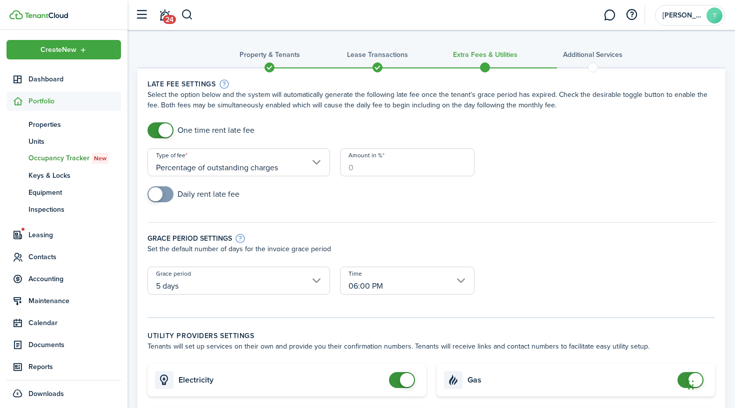
click at [222, 166] on input "Percentage of outstanding charges" at bounding box center [238, 162] width 182 height 28
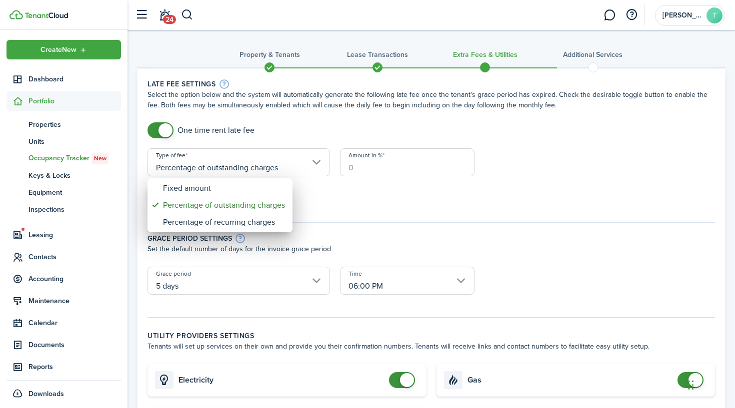
click at [218, 164] on div at bounding box center [367, 204] width 895 height 568
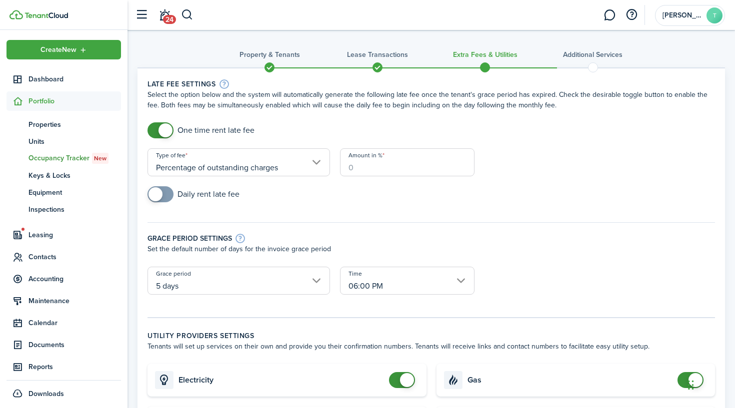
click at [168, 165] on input "Percentage of outstanding charges" at bounding box center [238, 162] width 182 height 28
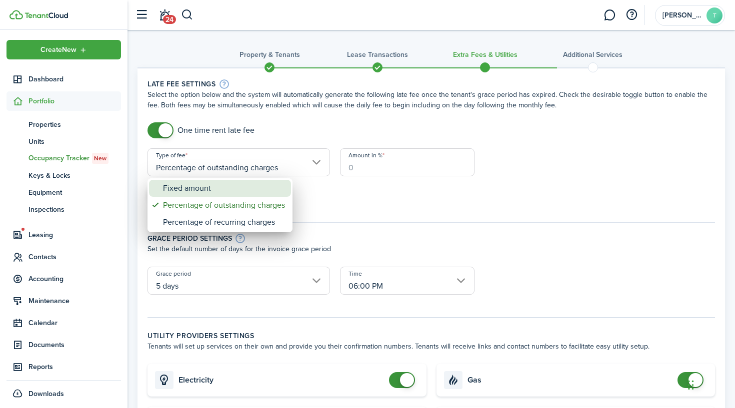
click at [181, 187] on div "Fixed amount" at bounding box center [224, 188] width 122 height 17
type input "Fixed amount"
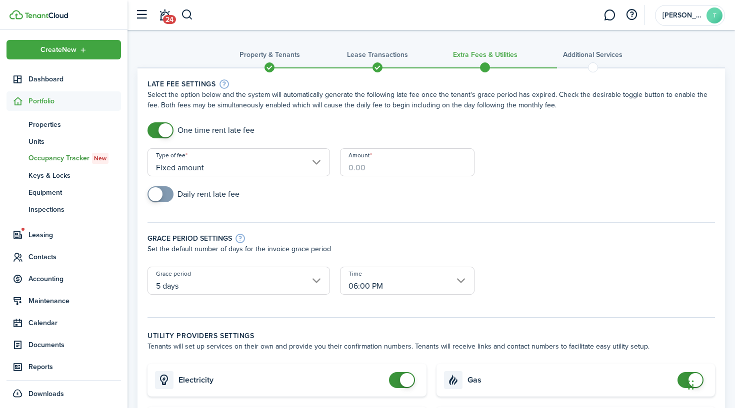
click at [392, 169] on input "Amount" at bounding box center [407, 162] width 134 height 28
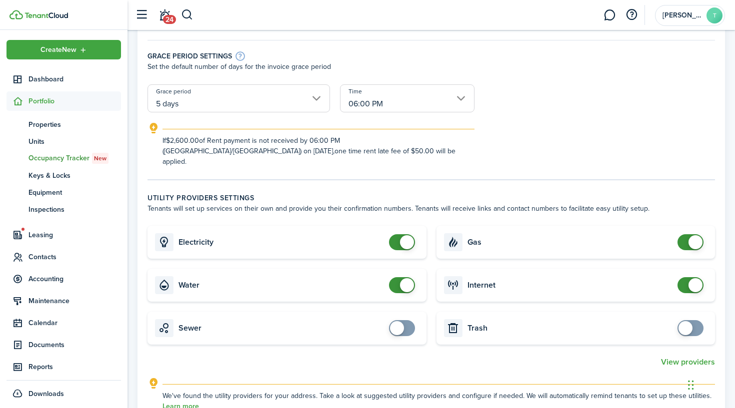
scroll to position [193, 0]
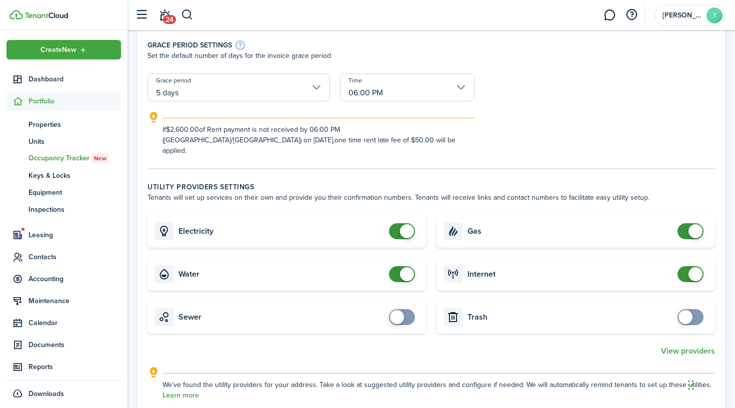
type input "$50.00"
checkbox input "true"
click at [690, 310] on span at bounding box center [685, 317] width 14 height 14
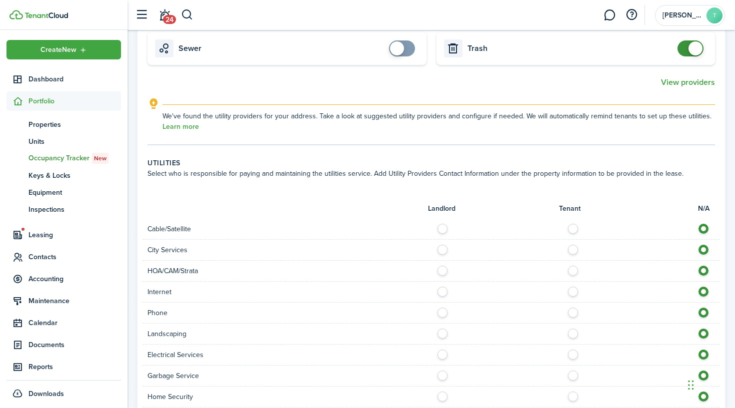
scroll to position [463, 0]
click at [577, 223] on div at bounding box center [575, 228] width 289 height 10
click at [573, 223] on label at bounding box center [575, 225] width 17 height 5
radio input "true"
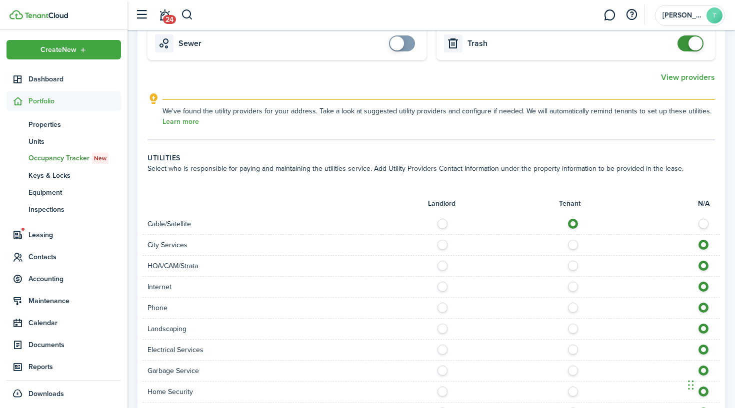
click at [575, 282] on label at bounding box center [575, 284] width 17 height 5
radio input "true"
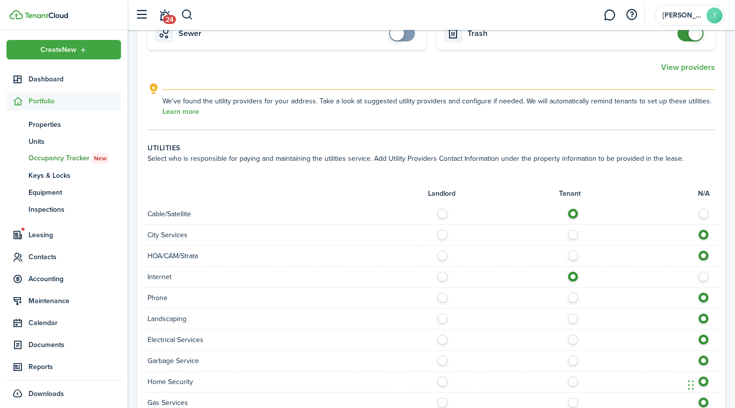
scroll to position [478, 0]
click at [573, 292] on label at bounding box center [575, 294] width 17 height 5
radio input "true"
click at [572, 313] on label at bounding box center [575, 315] width 17 height 5
radio input "true"
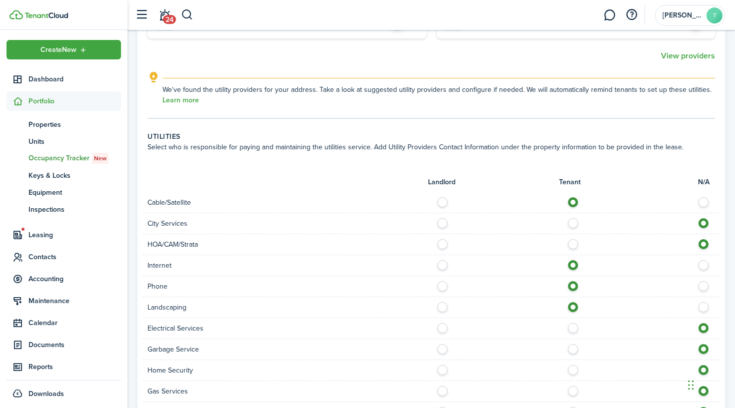
scroll to position [489, 0]
click at [573, 323] on label at bounding box center [575, 325] width 17 height 5
radio input "true"
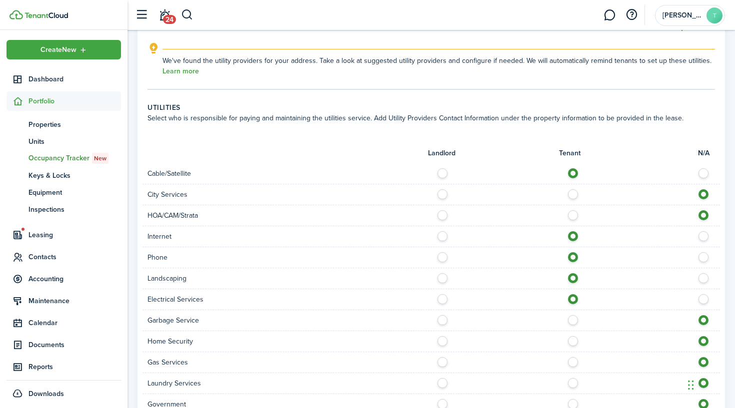
scroll to position [520, 0]
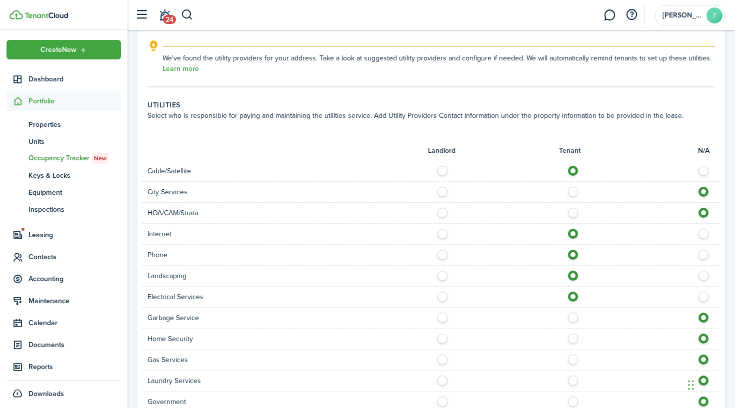
click at [574, 313] on label at bounding box center [575, 315] width 17 height 5
radio input "true"
click at [574, 334] on label at bounding box center [575, 336] width 17 height 5
radio input "true"
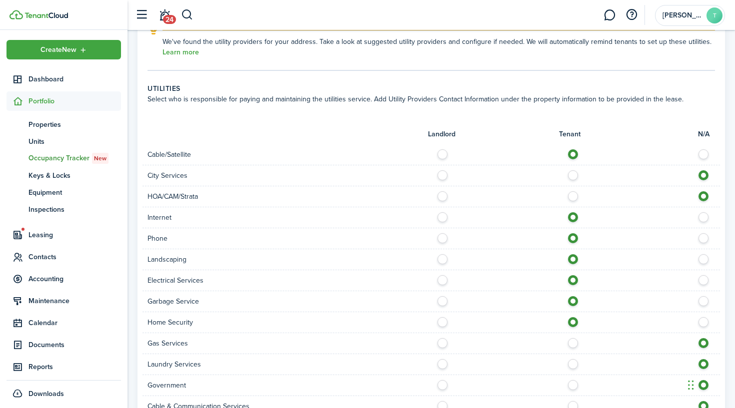
scroll to position [543, 0]
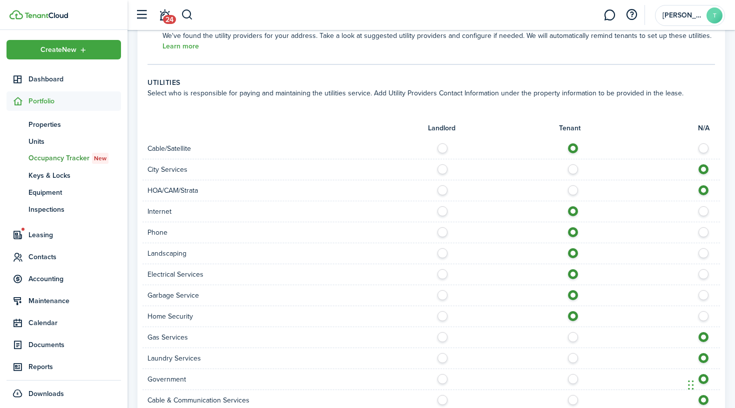
click at [441, 185] on label at bounding box center [444, 187] width 17 height 5
radio input "true"
click at [572, 332] on label at bounding box center [575, 334] width 17 height 5
radio input "true"
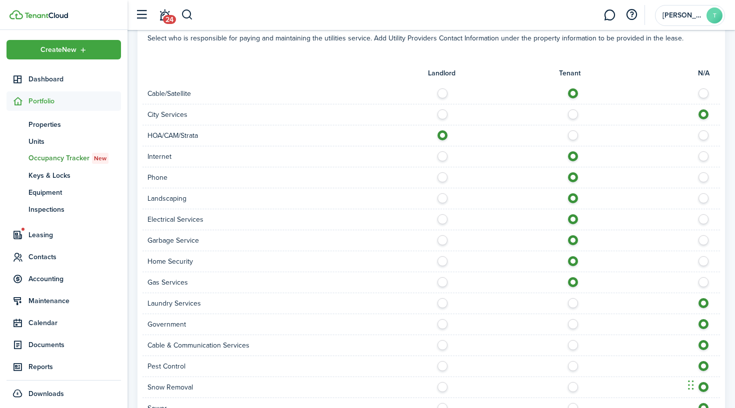
scroll to position [603, 0]
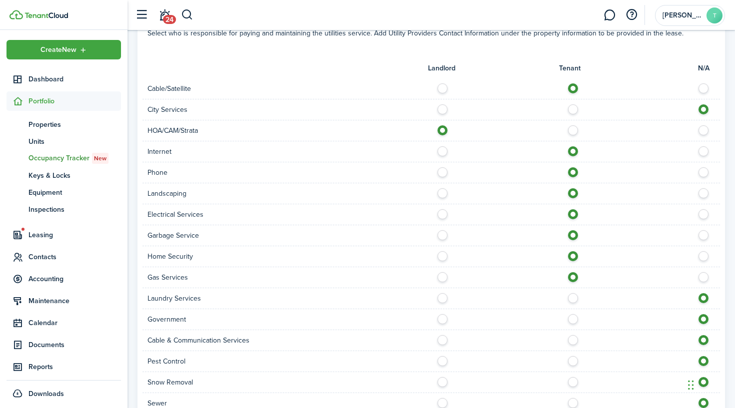
click at [444, 356] on label at bounding box center [444, 358] width 17 height 5
radio input "true"
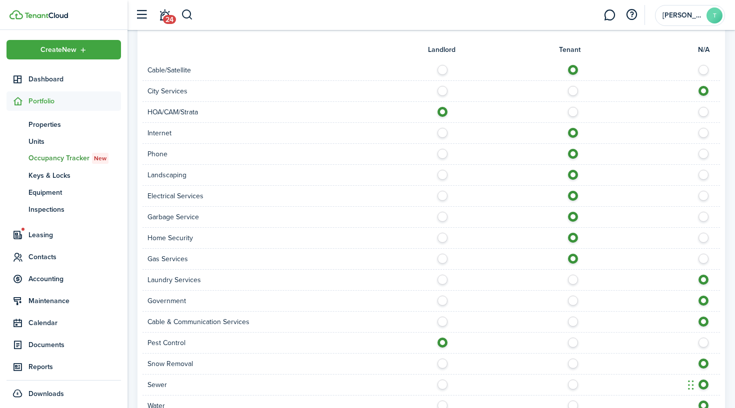
scroll to position [622, 0]
click at [572, 358] on label at bounding box center [575, 360] width 17 height 5
radio input "true"
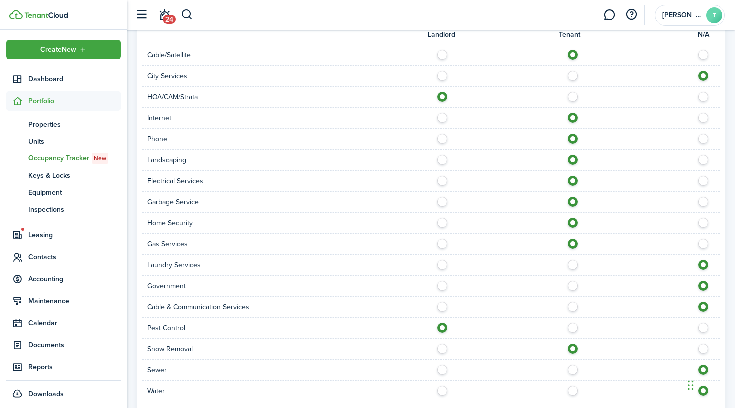
click at [572, 365] on label at bounding box center [575, 367] width 17 height 5
radio input "true"
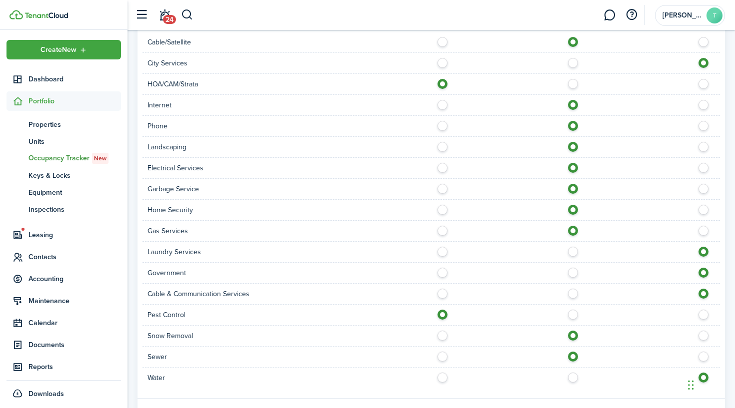
click at [572, 373] on label at bounding box center [575, 375] width 17 height 5
radio input "true"
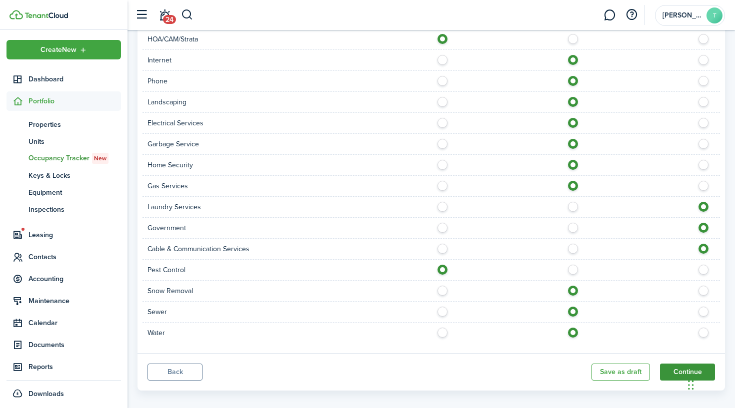
scroll to position [694, 0]
click at [679, 364] on button "Continue" at bounding box center [687, 372] width 55 height 17
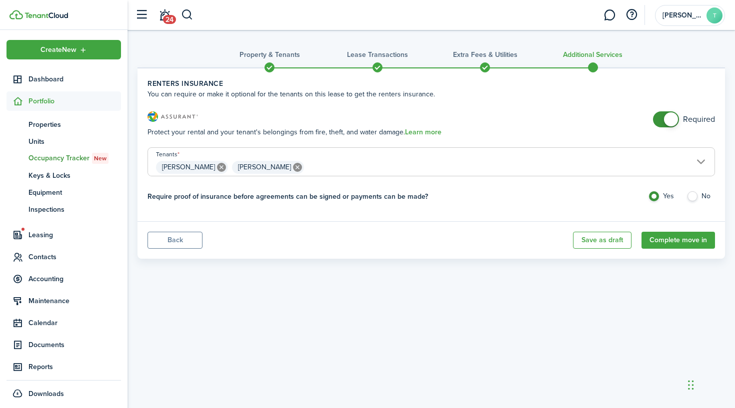
click at [293, 167] on icon at bounding box center [297, 167] width 9 height 9
type input "[PERSON_NAME]"
click at [655, 238] on button "Complete move in" at bounding box center [677, 240] width 73 height 17
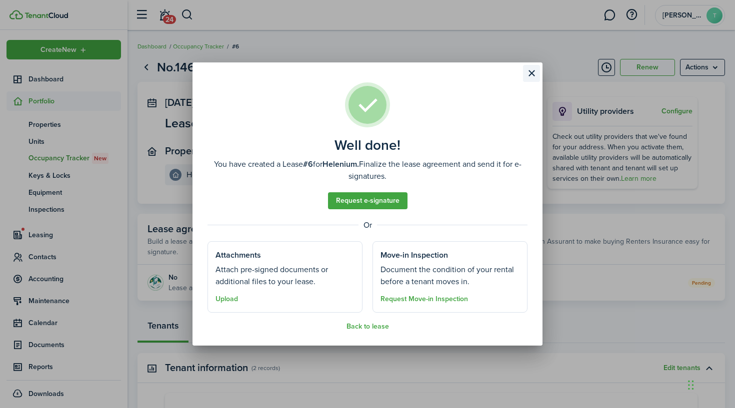
click at [529, 75] on button "Close modal" at bounding box center [531, 73] width 17 height 17
